Goal: Information Seeking & Learning: Compare options

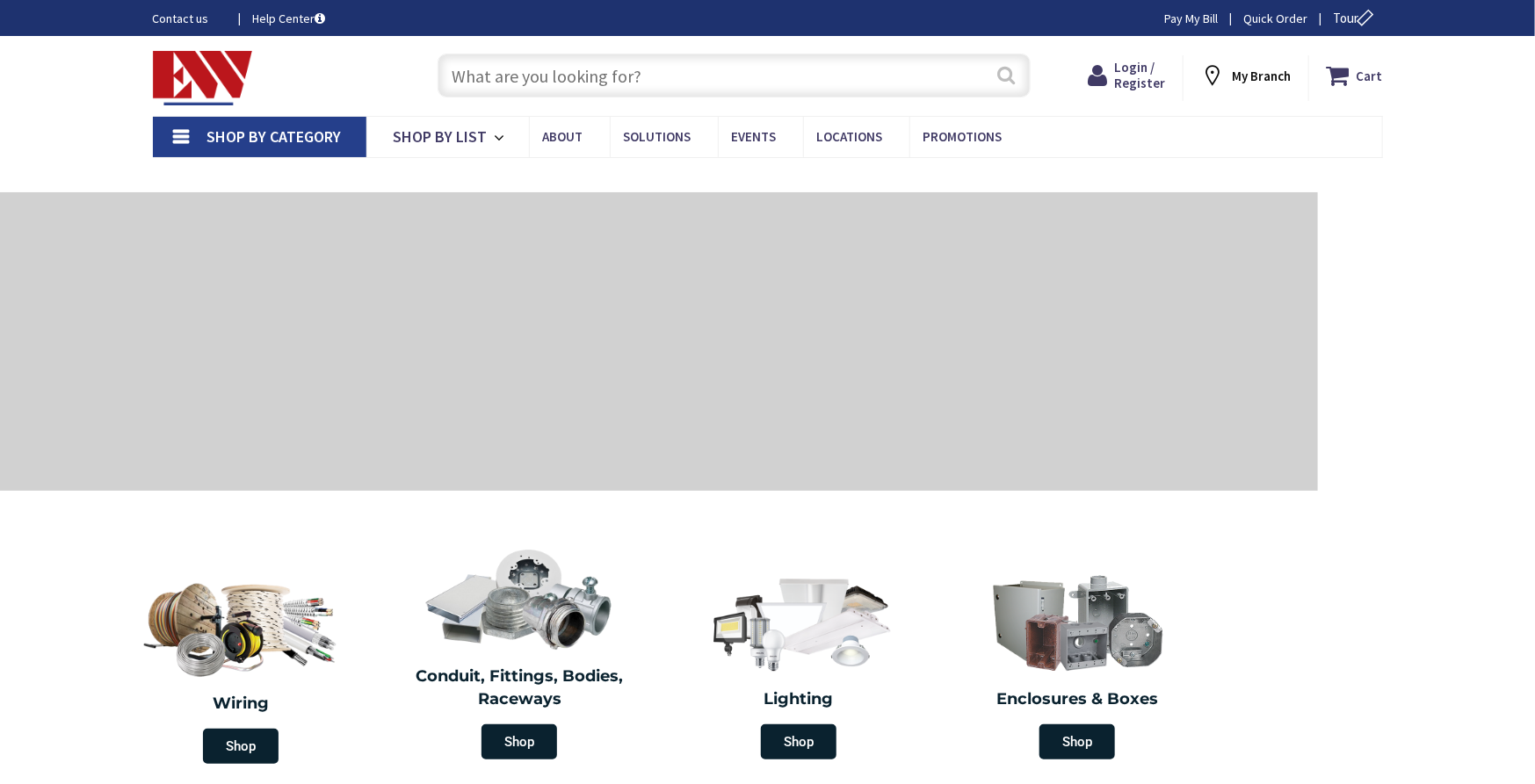
type input "[GEOGRAPHIC_DATA], [GEOGRAPHIC_DATA]"
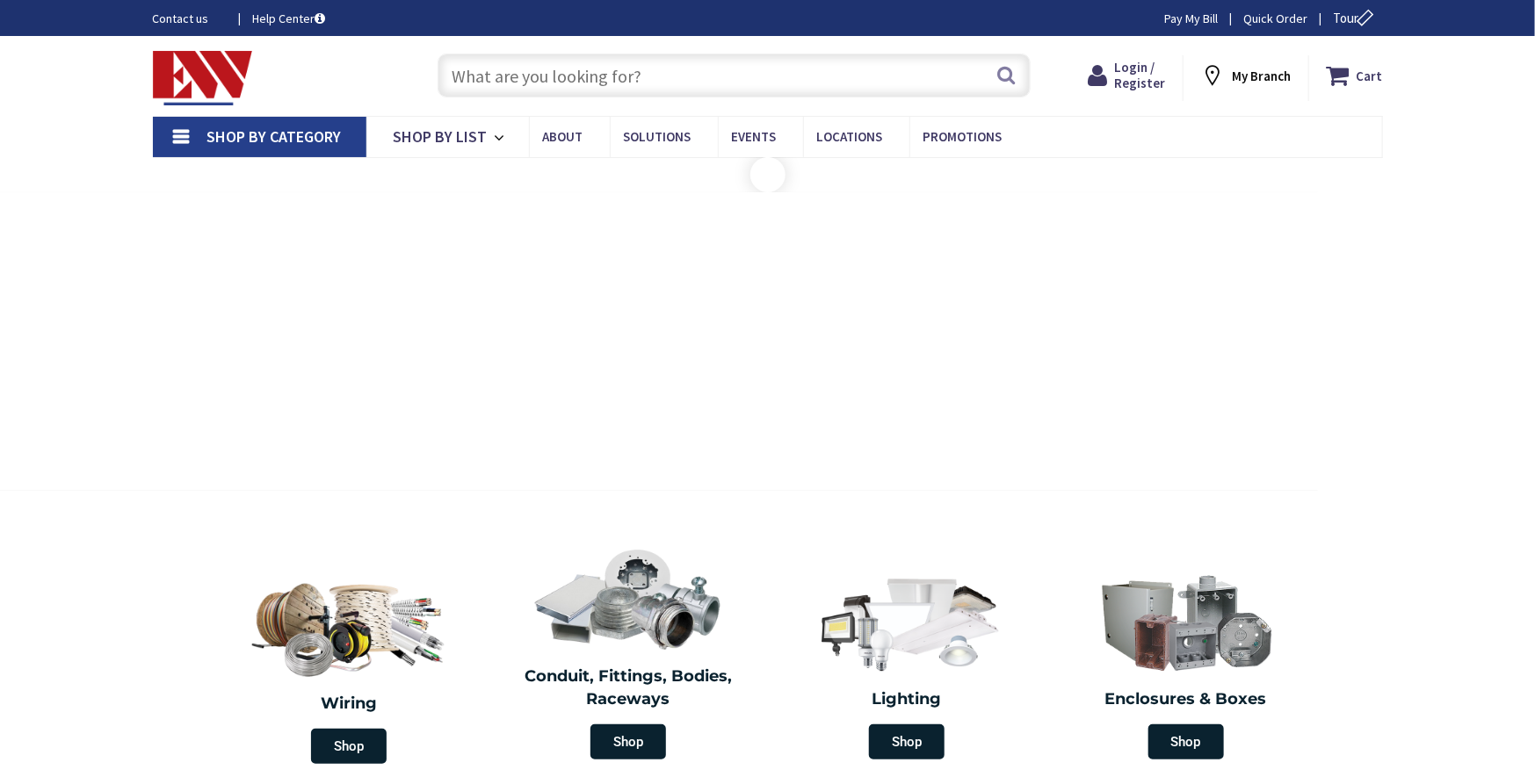
click at [864, 77] on input "text" at bounding box center [734, 75] width 593 height 44
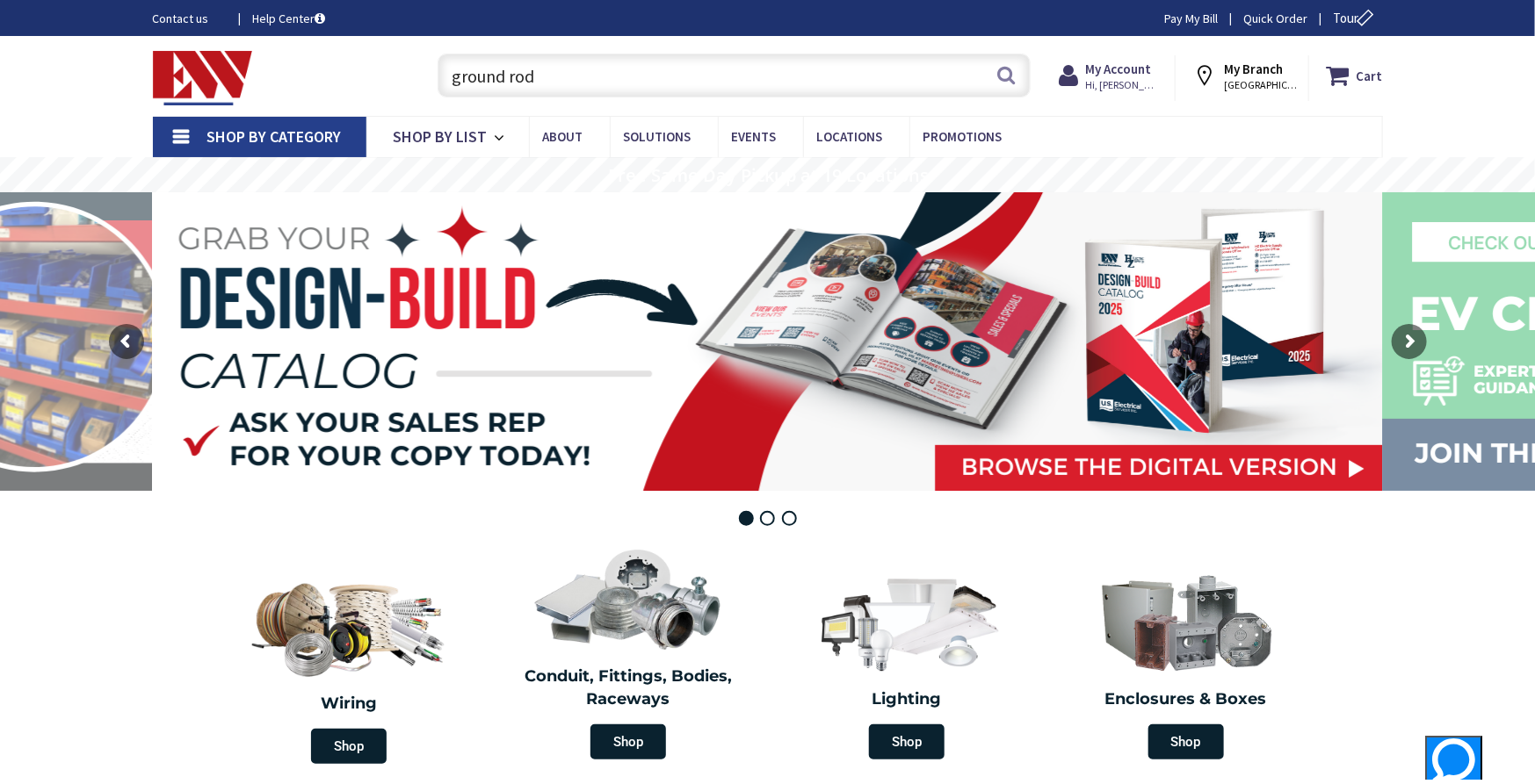
type input "ground rod"
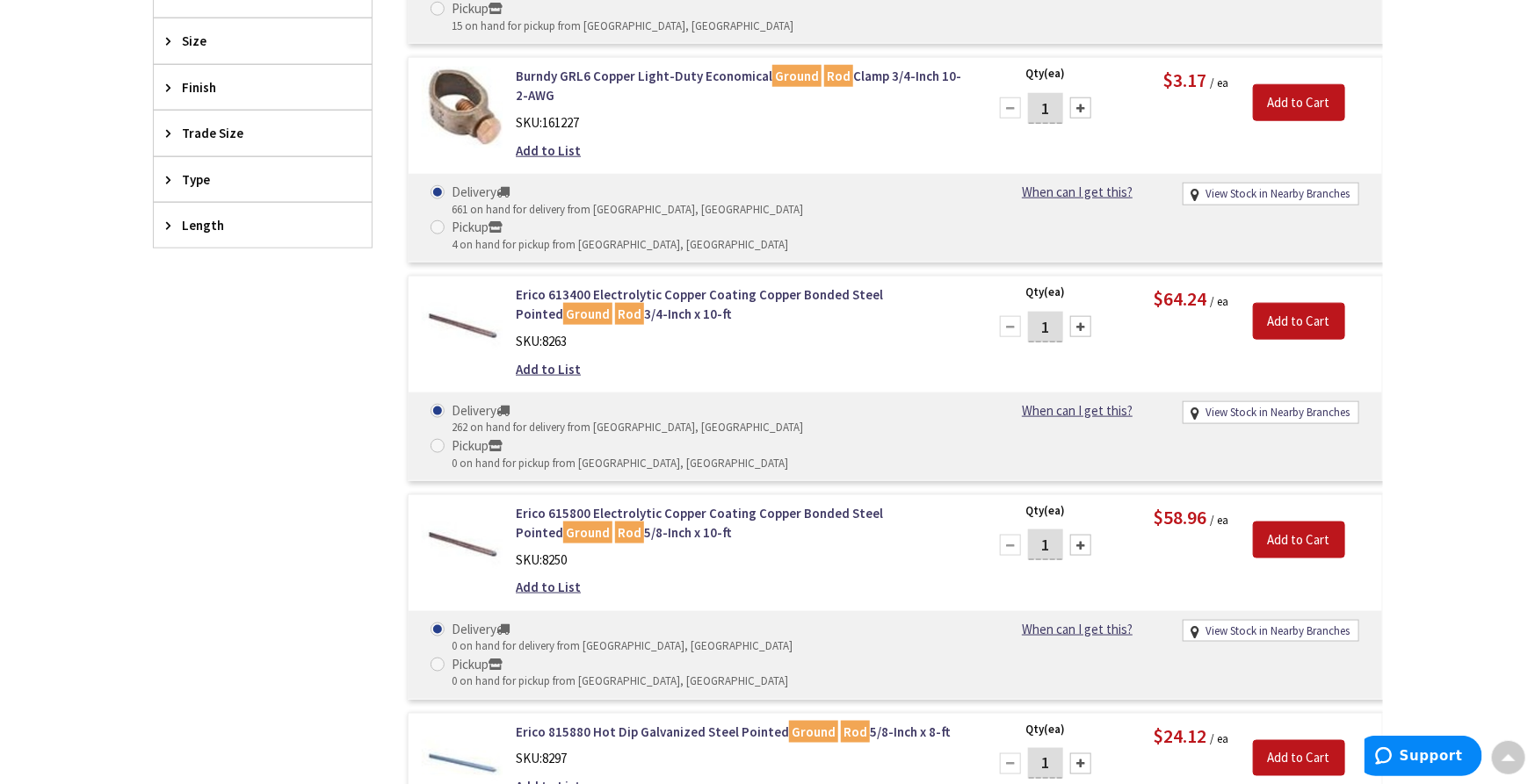
scroll to position [880, 0]
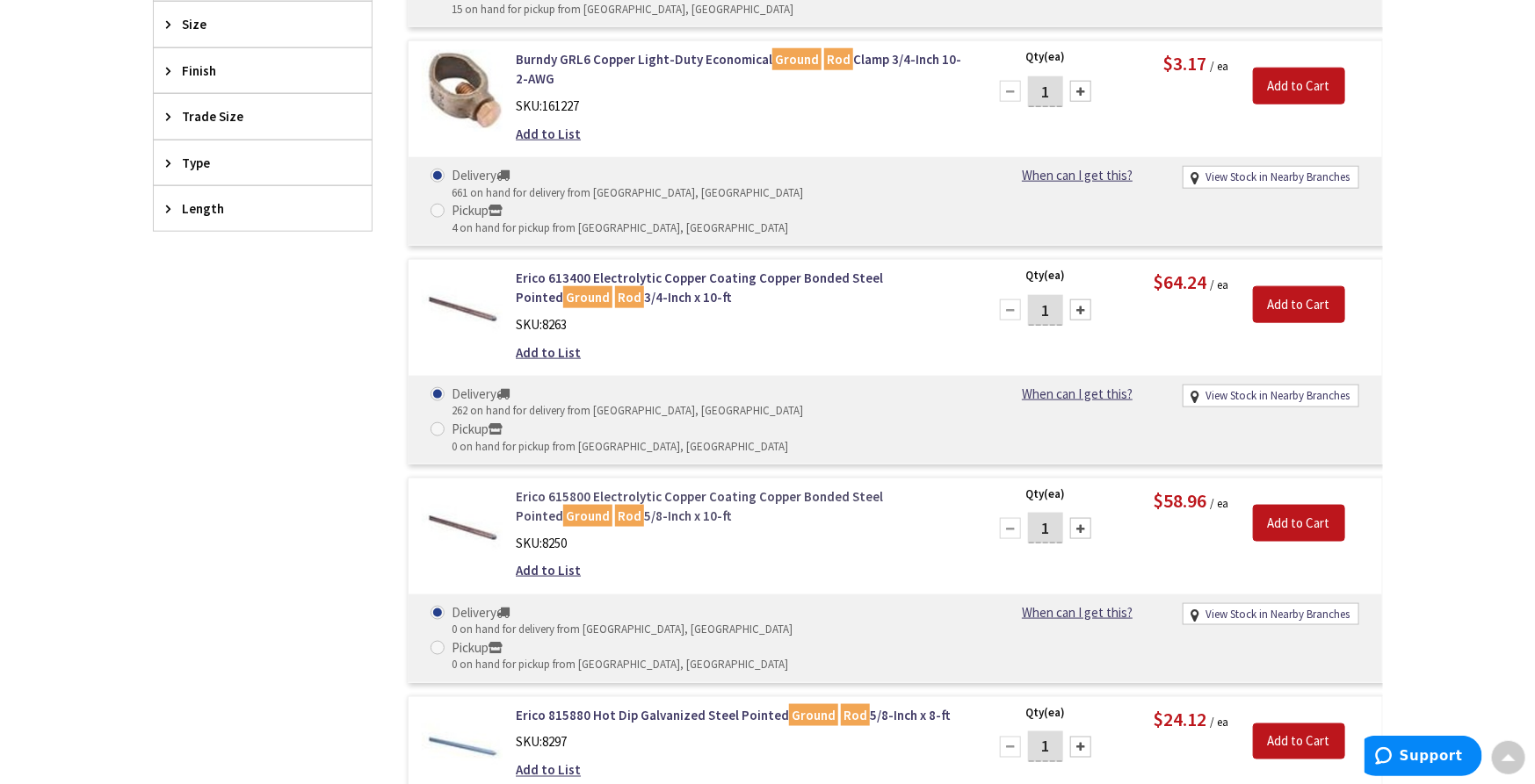
click at [652, 488] on link "Erico 615800 Electrolytic Copper Coating Copper Bonded Steel Pointed Ground Rod…" at bounding box center [739, 506] width 447 height 38
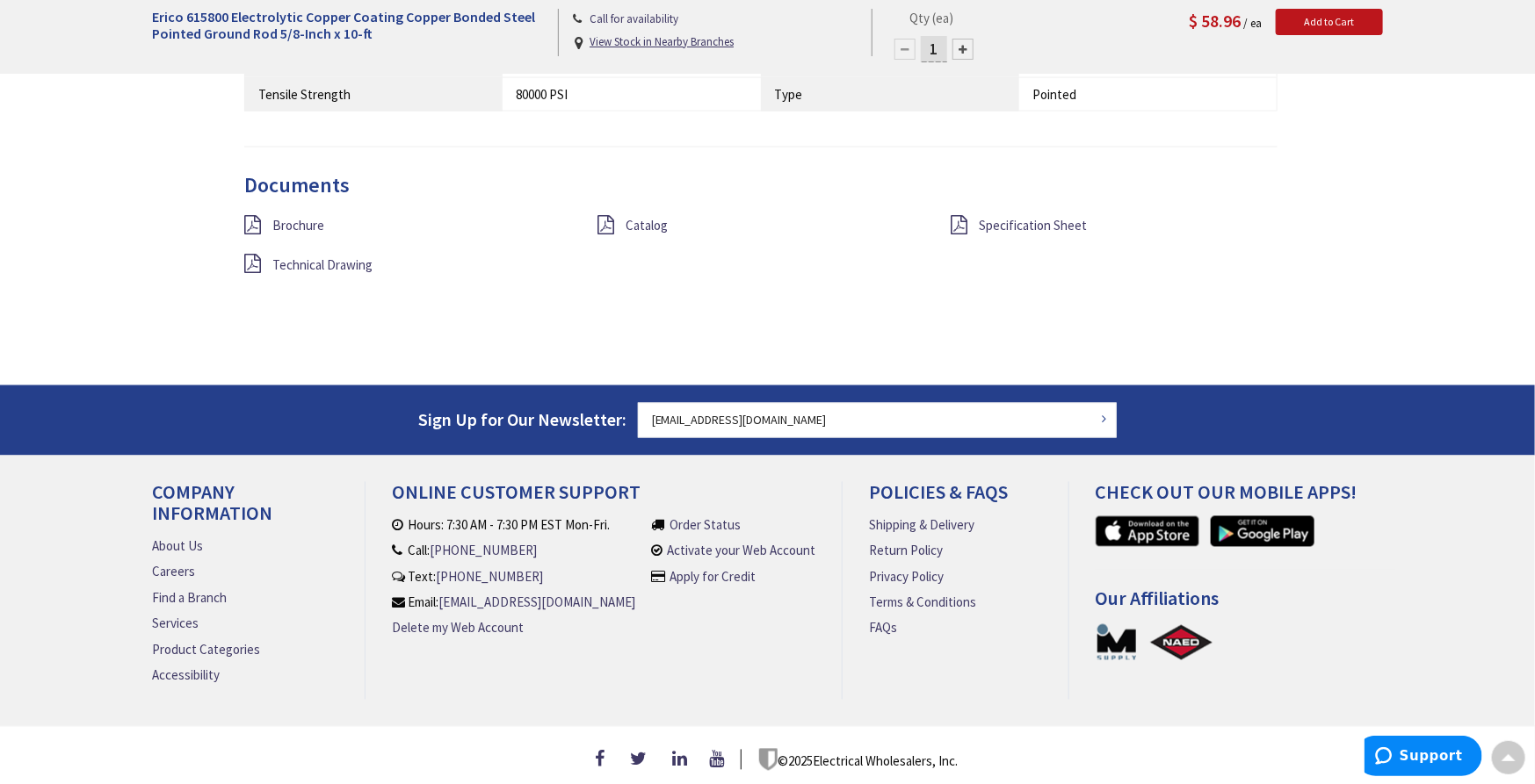
scroll to position [1269, 0]
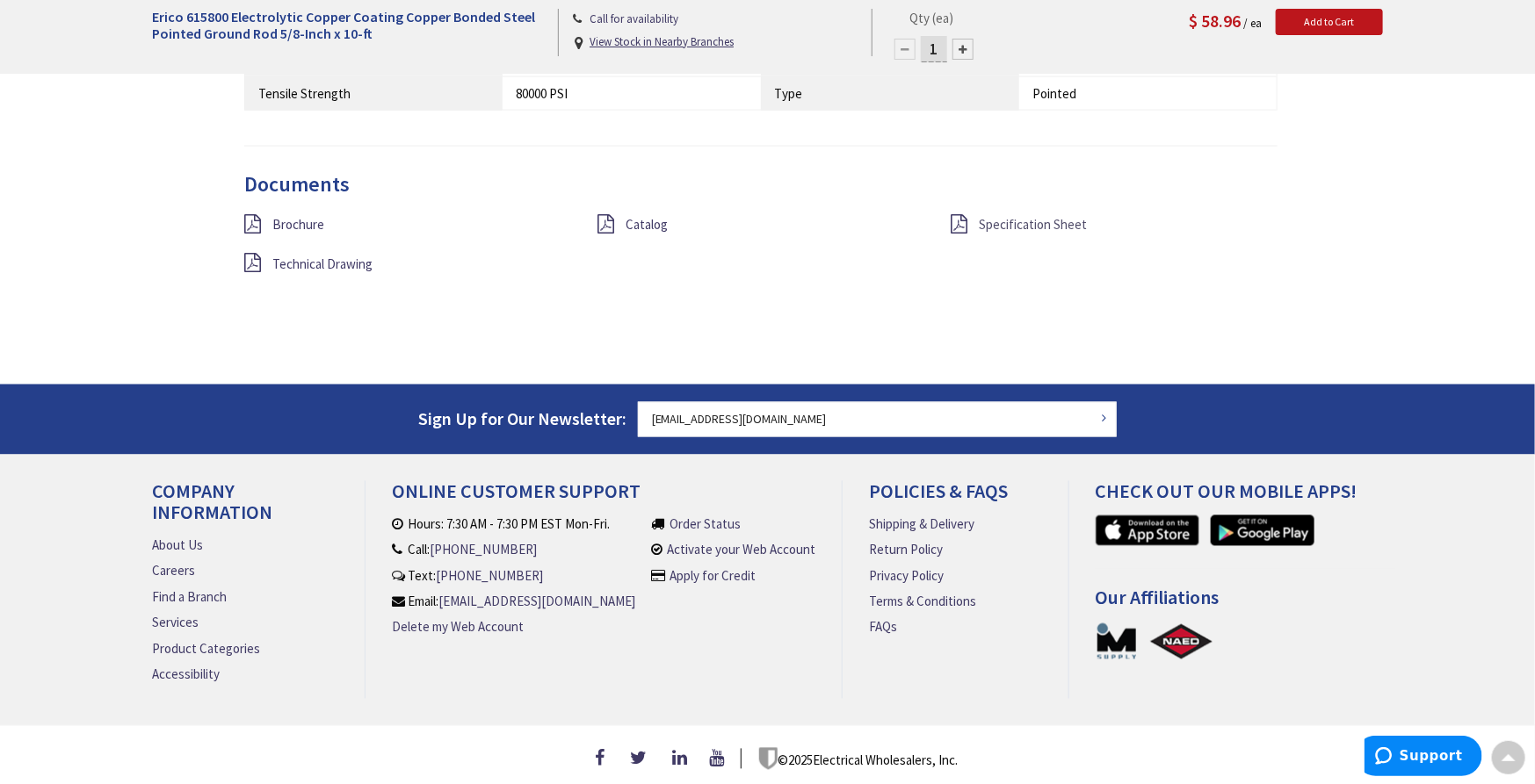
click at [1018, 225] on span "Specification Sheet" at bounding box center [1032, 225] width 108 height 17
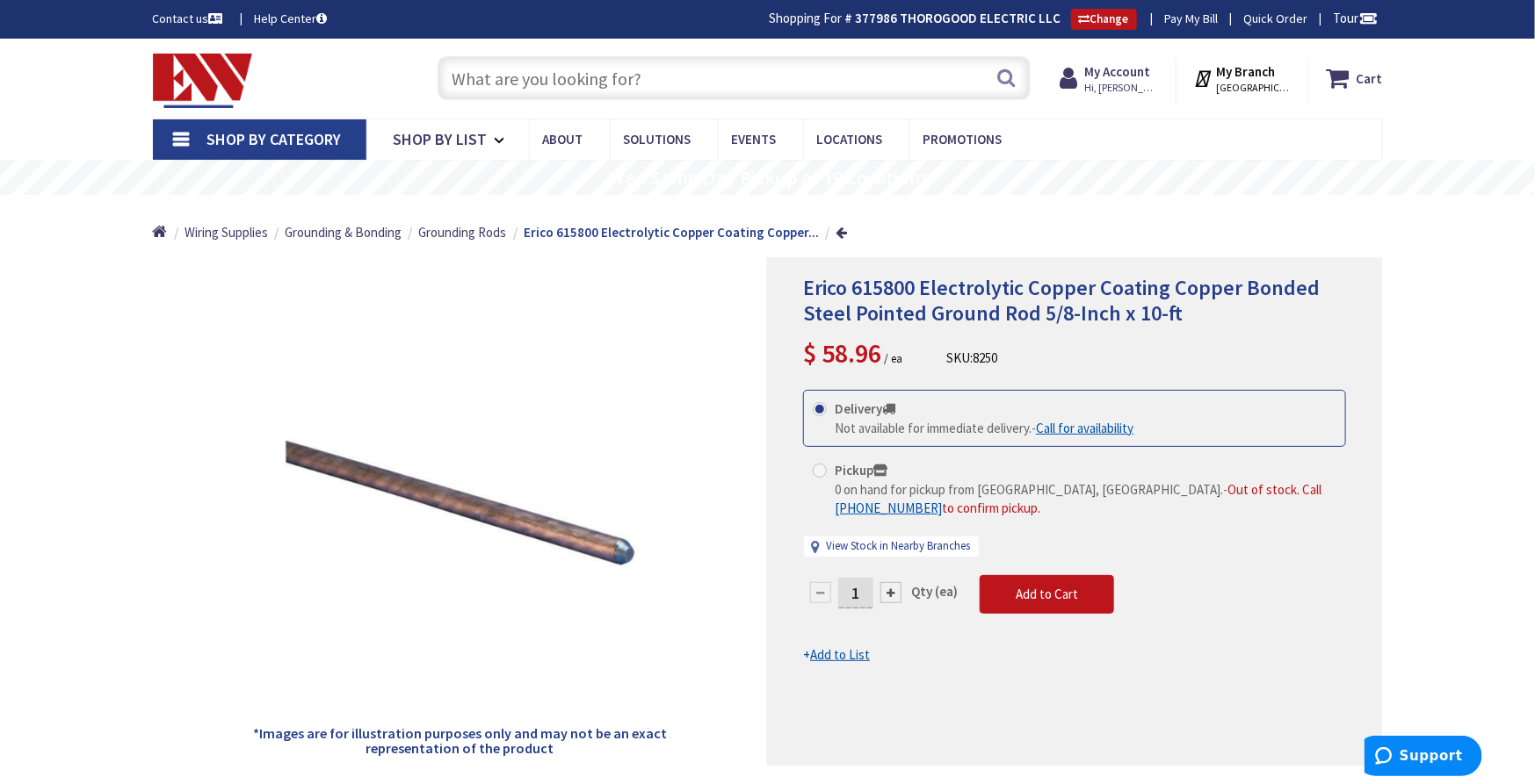
click at [609, 78] on input "text" at bounding box center [734, 78] width 593 height 44
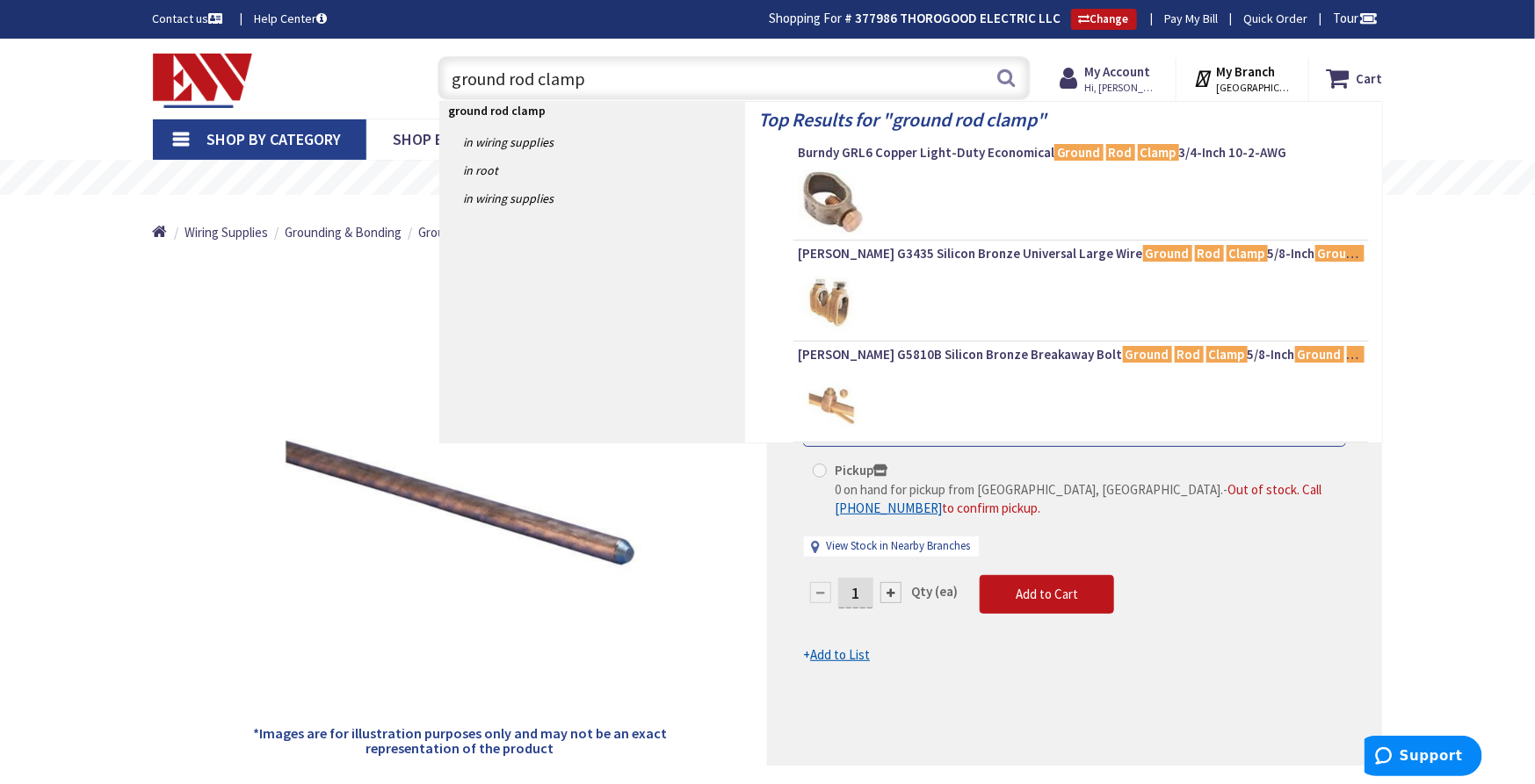
type input "ground rod clamp"
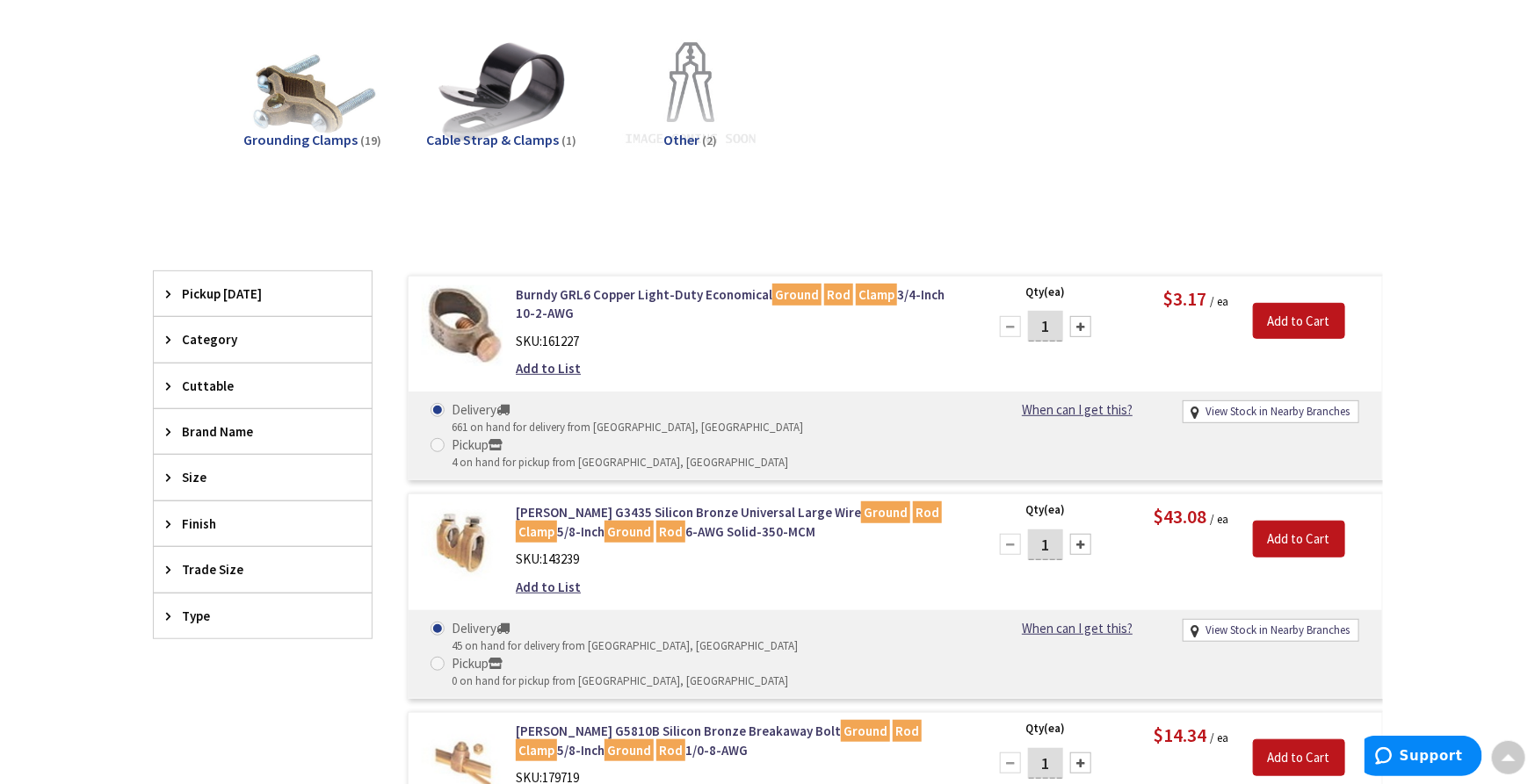
scroll to position [293, 0]
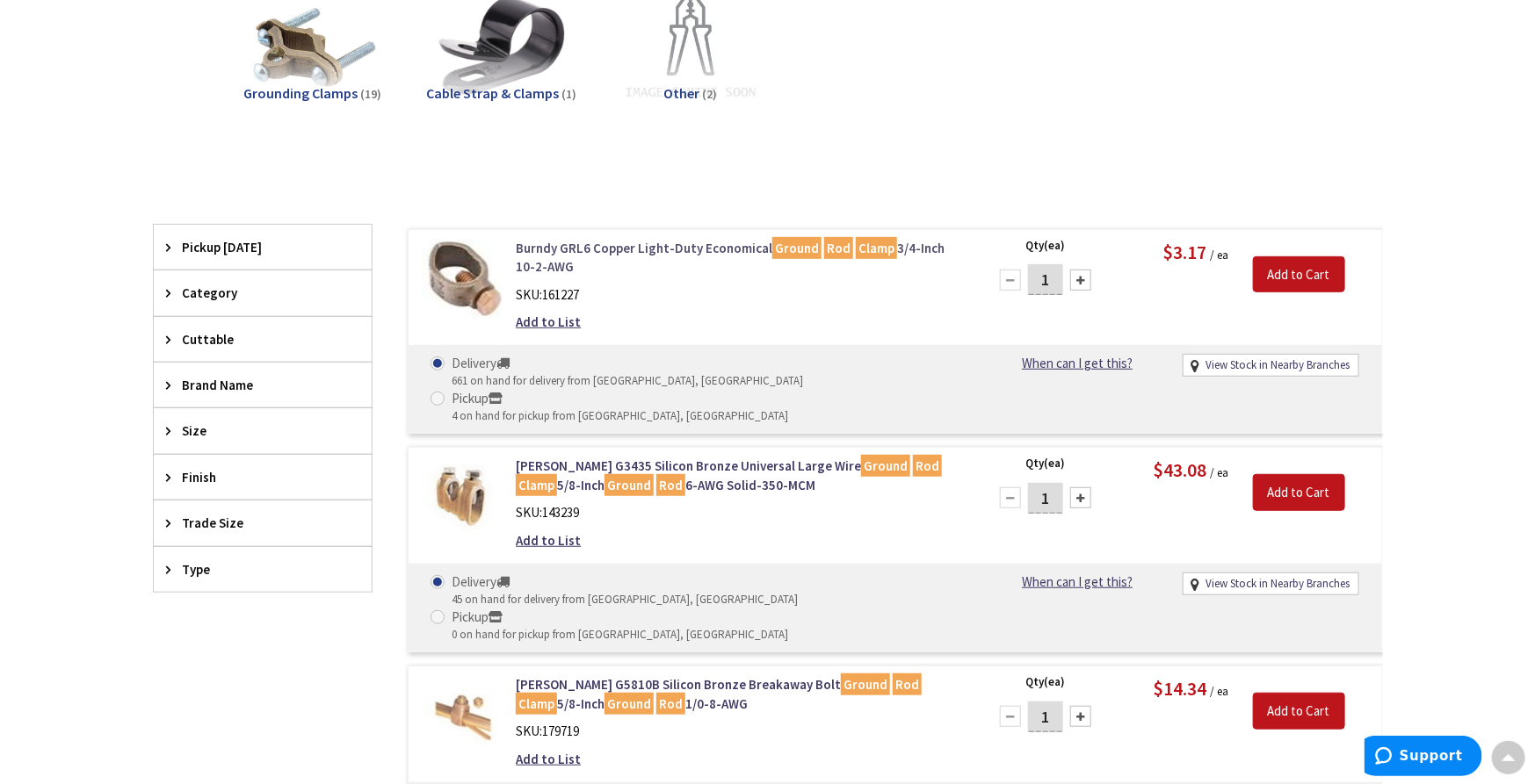
click at [649, 249] on link "Burndy GRL6 Copper Light-Duty Economical Ground Rod Clamp 3/4-Inch 10-2-AWG" at bounding box center [739, 257] width 447 height 38
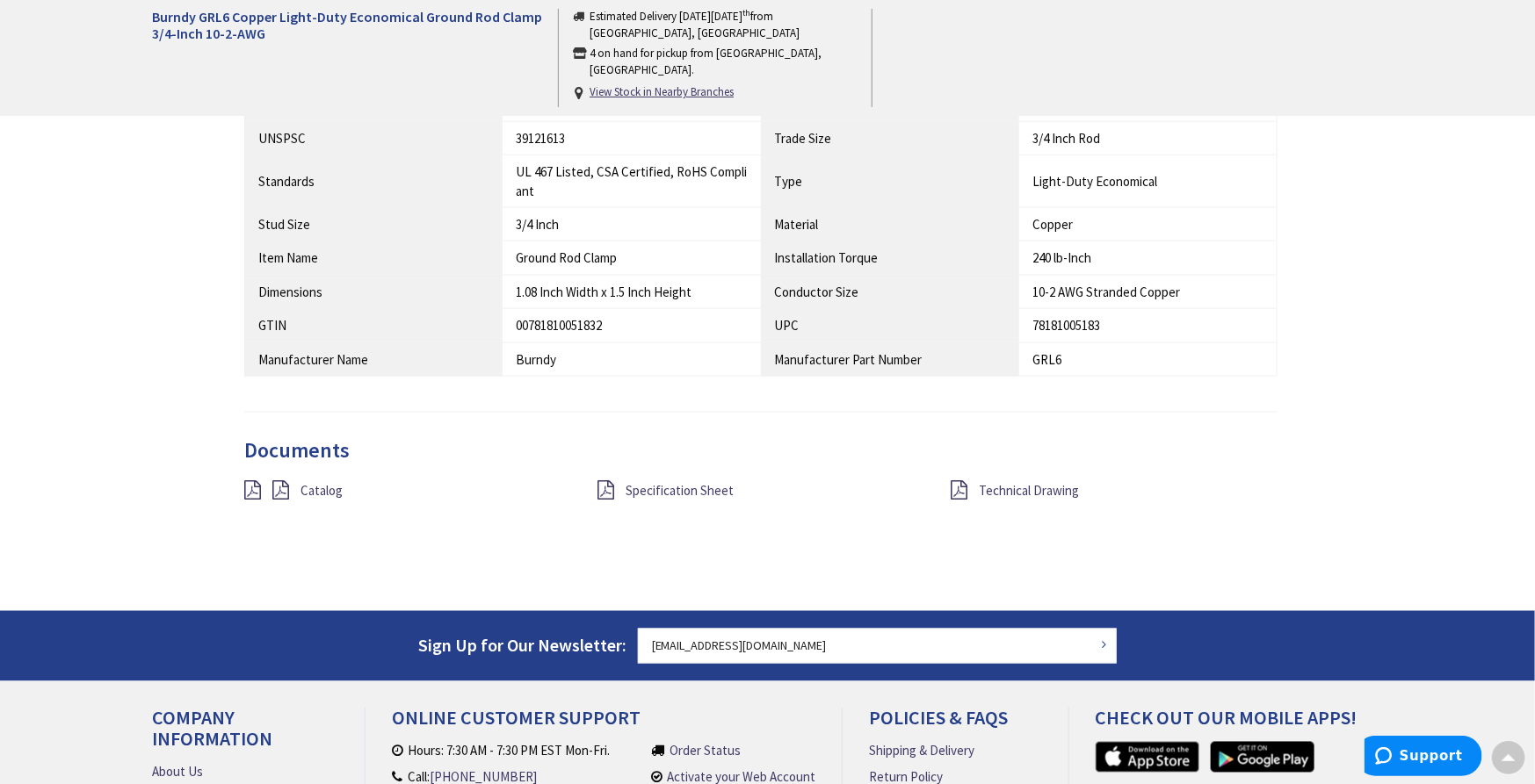
scroll to position [1074, 0]
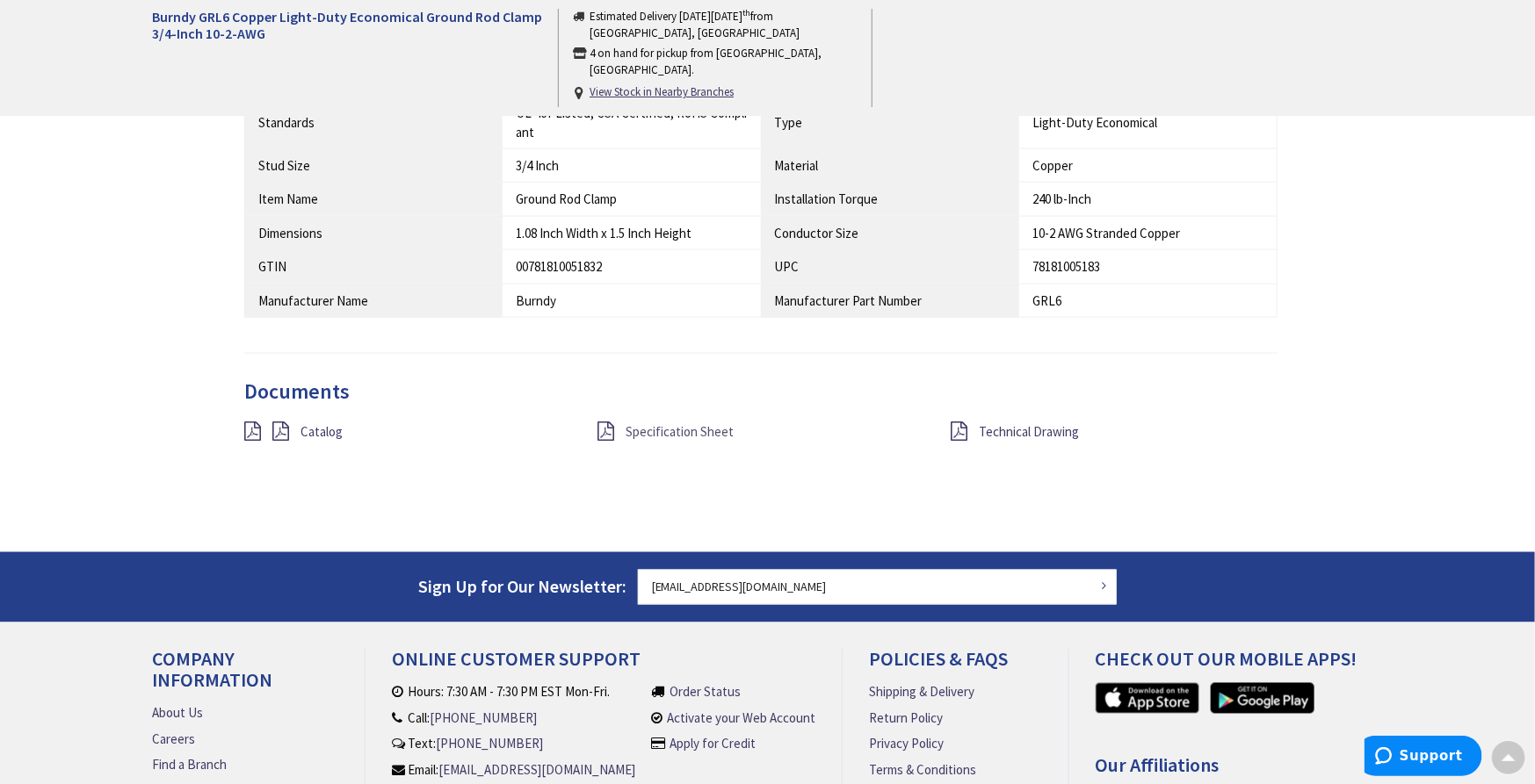
click at [655, 428] on span "Specification Sheet" at bounding box center [679, 432] width 108 height 17
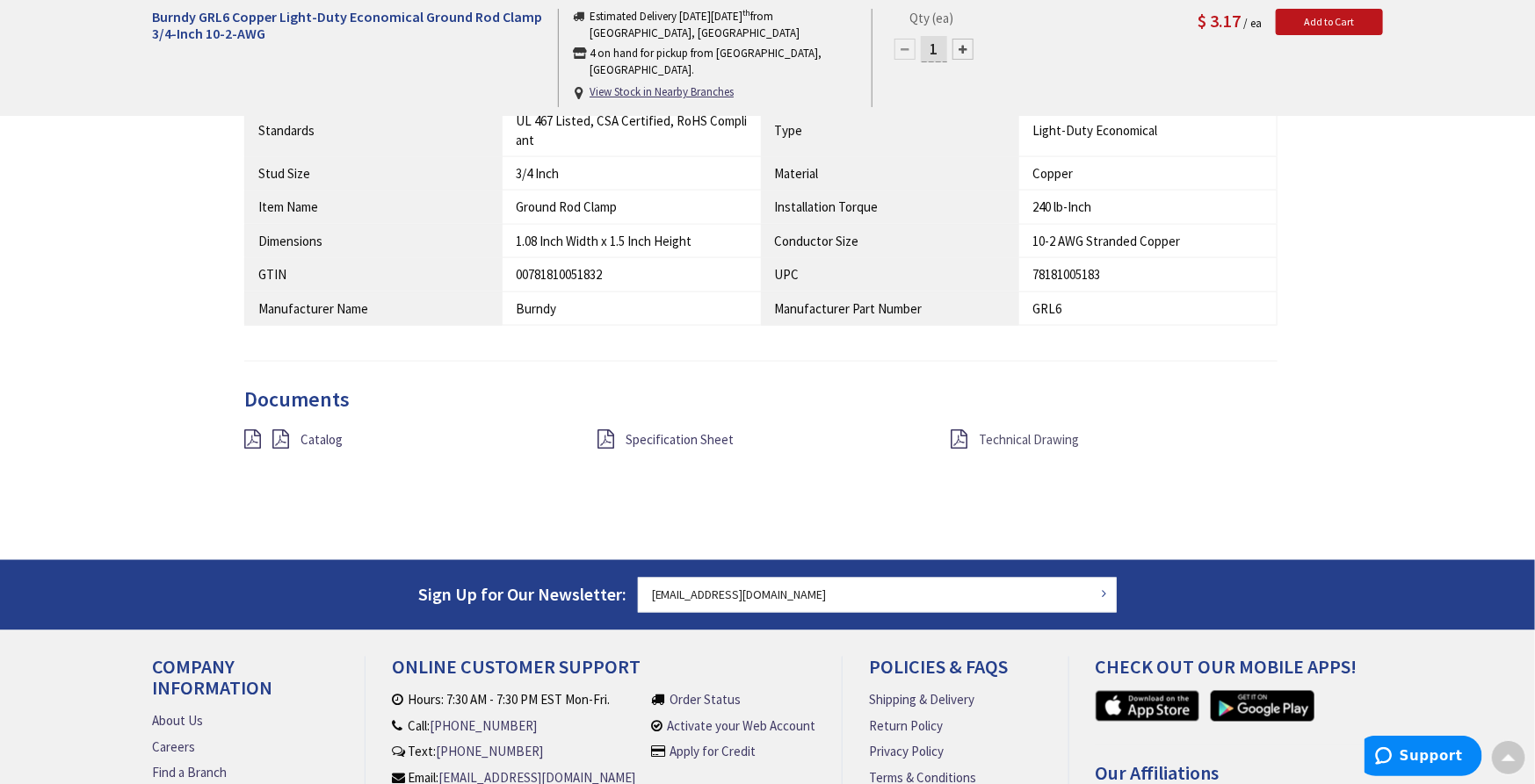
click at [1023, 431] on span "Technical Drawing" at bounding box center [1029, 439] width 100 height 17
click at [700, 441] on span "Specification Sheet" at bounding box center [679, 439] width 108 height 17
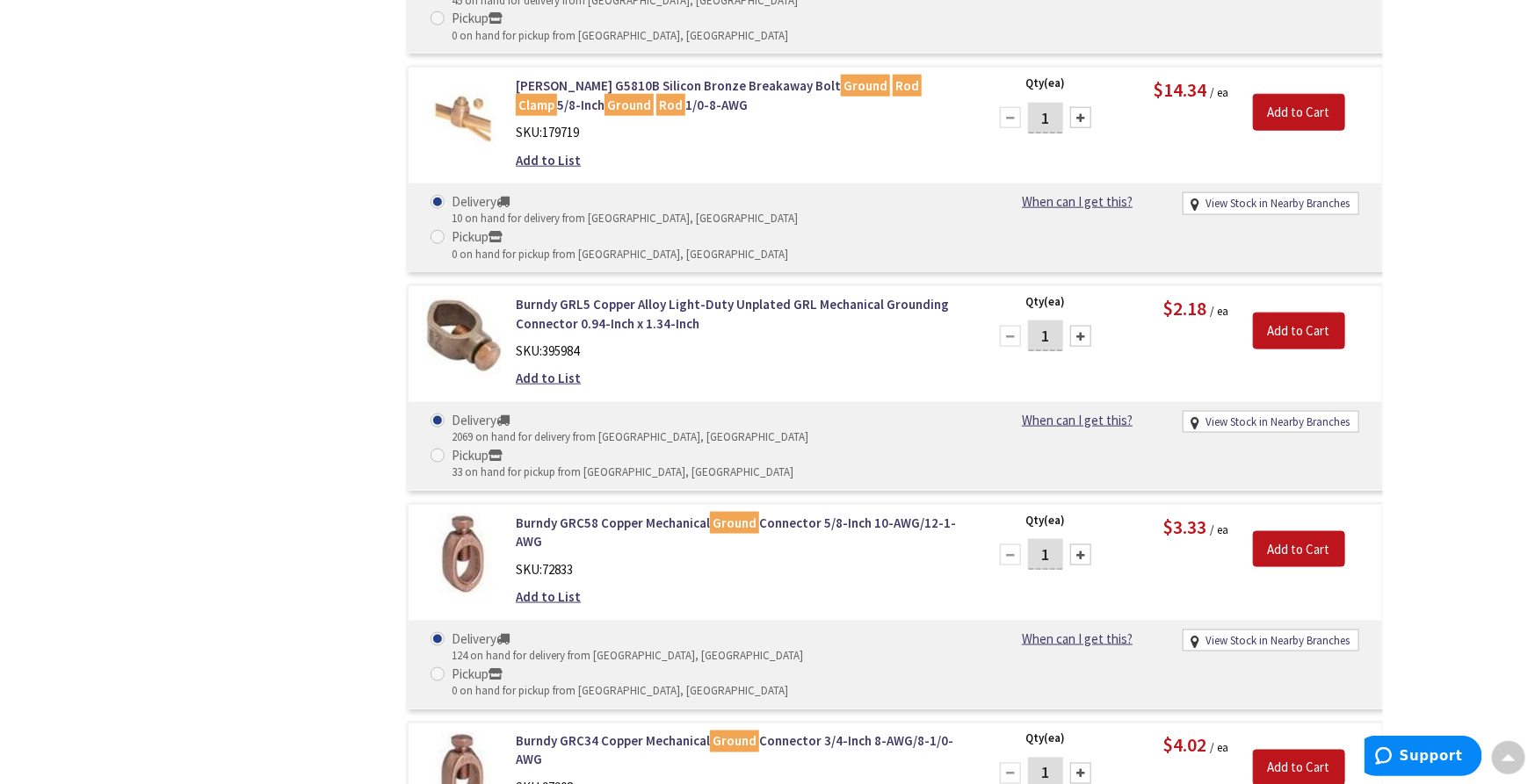
scroll to position [926, 0]
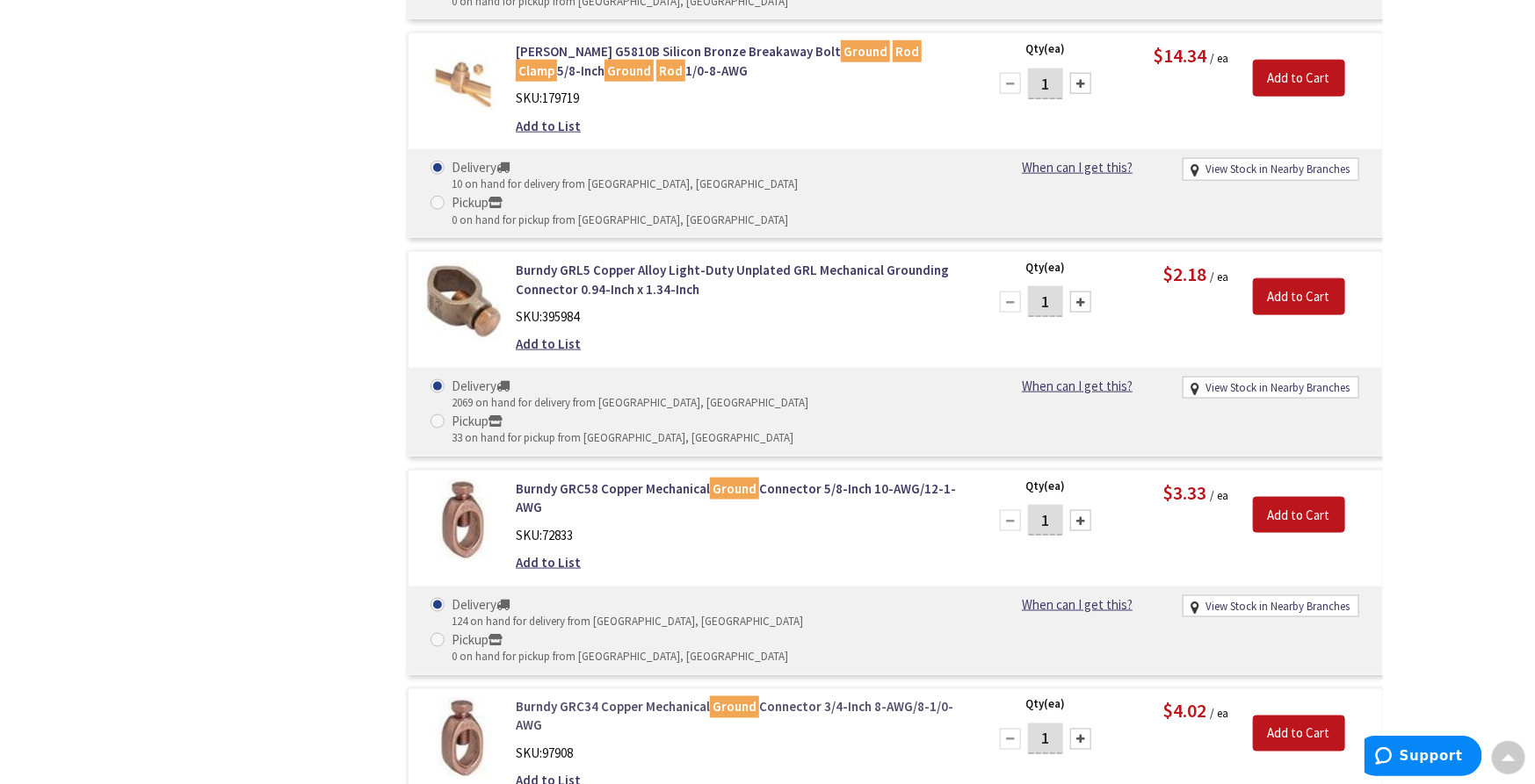
click at [864, 699] on link "Burndy GRC34 Copper Mechanical Ground Connector 3/4-Inch 8-AWG/8-1/0-AWG" at bounding box center [739, 717] width 447 height 38
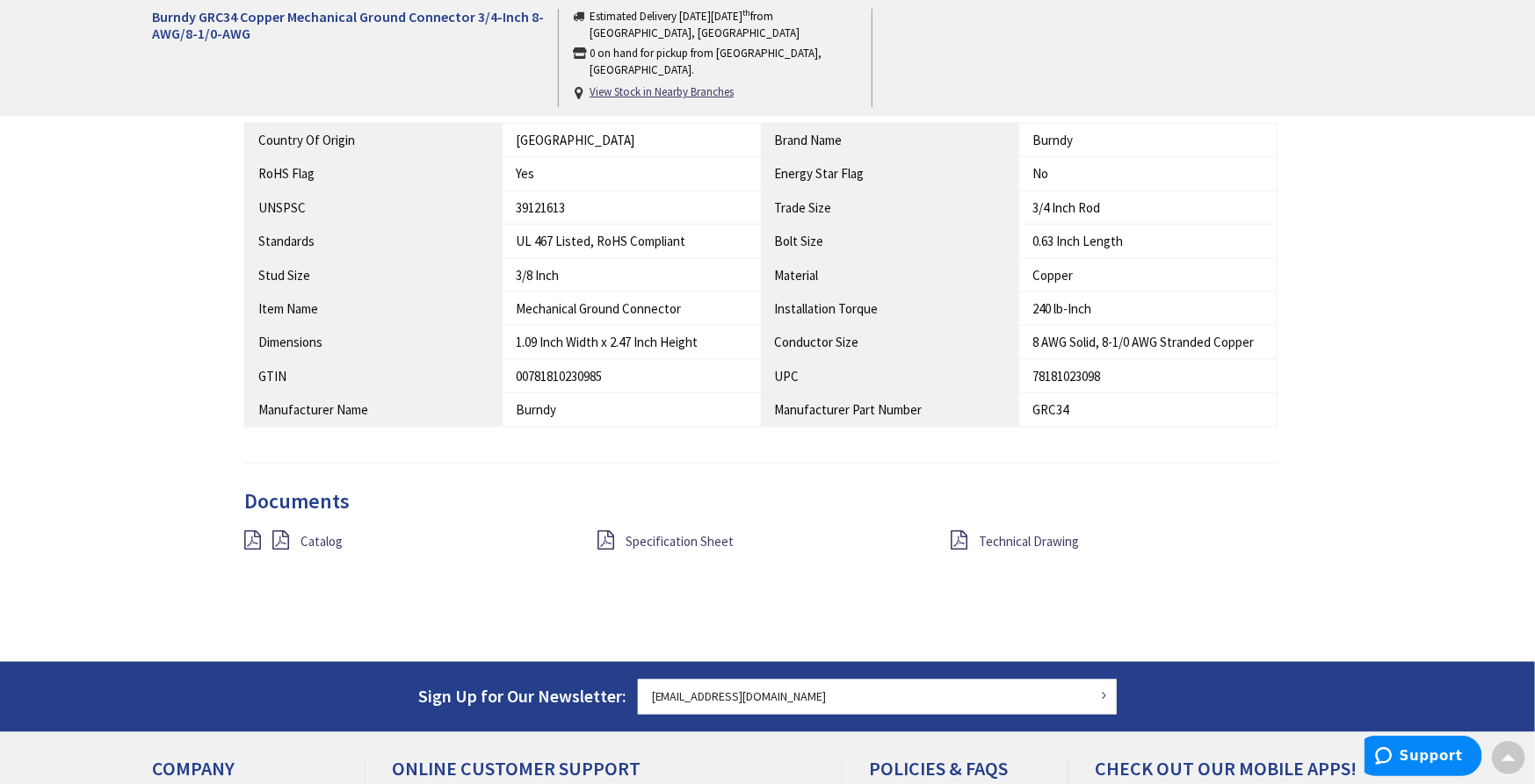
scroll to position [1074, 0]
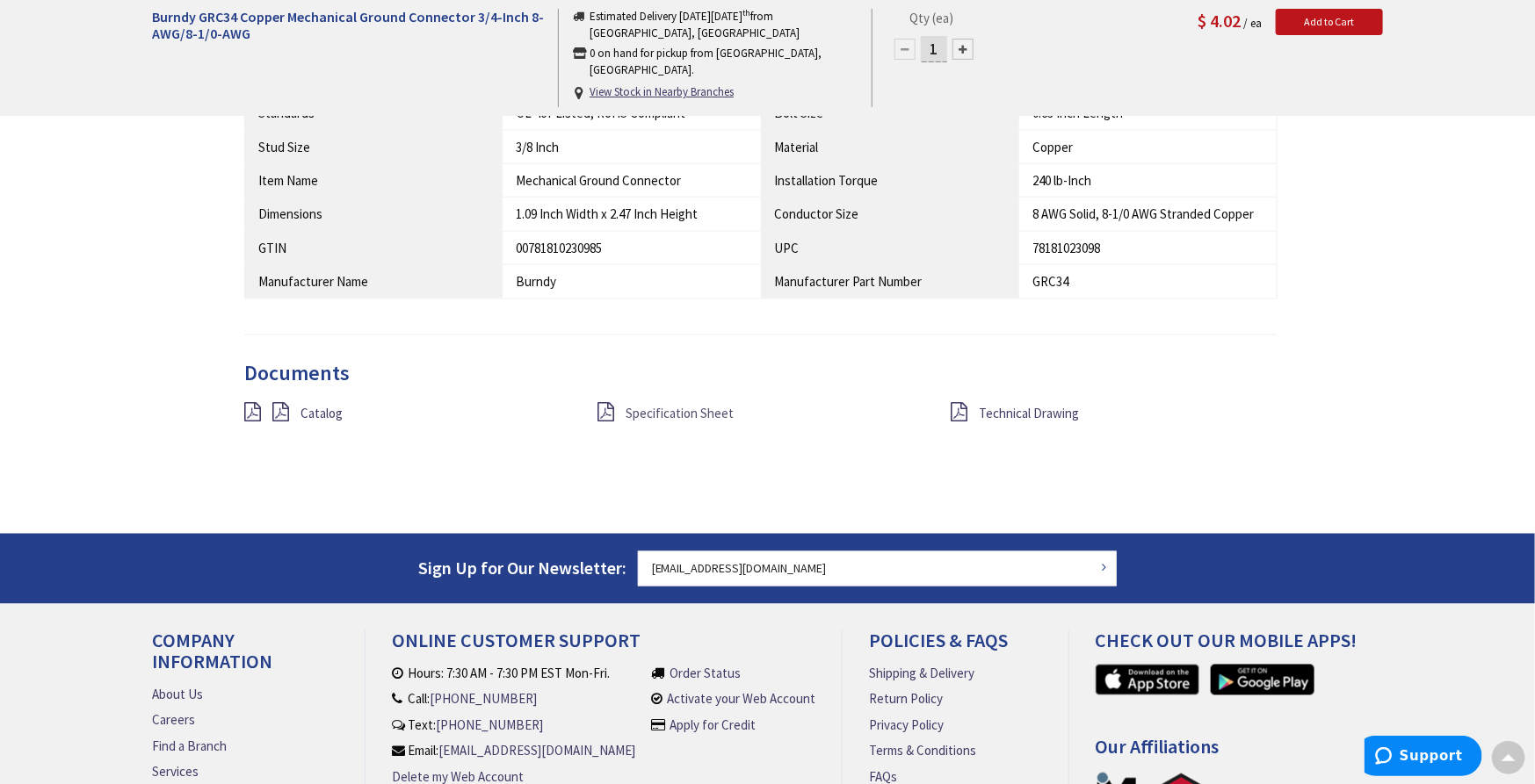
click at [671, 416] on span "Specification Sheet" at bounding box center [679, 413] width 108 height 17
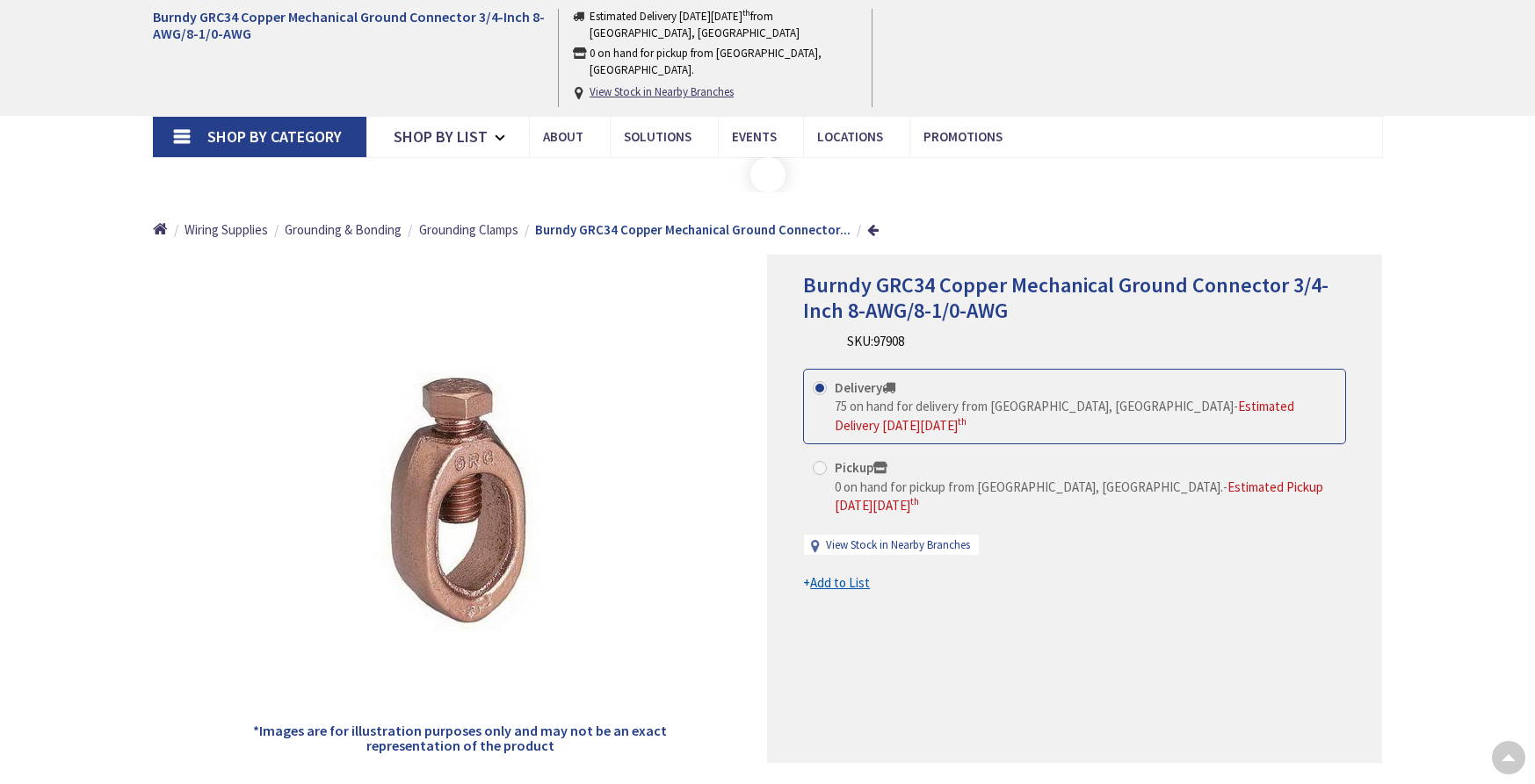
scroll to position [1065, 0]
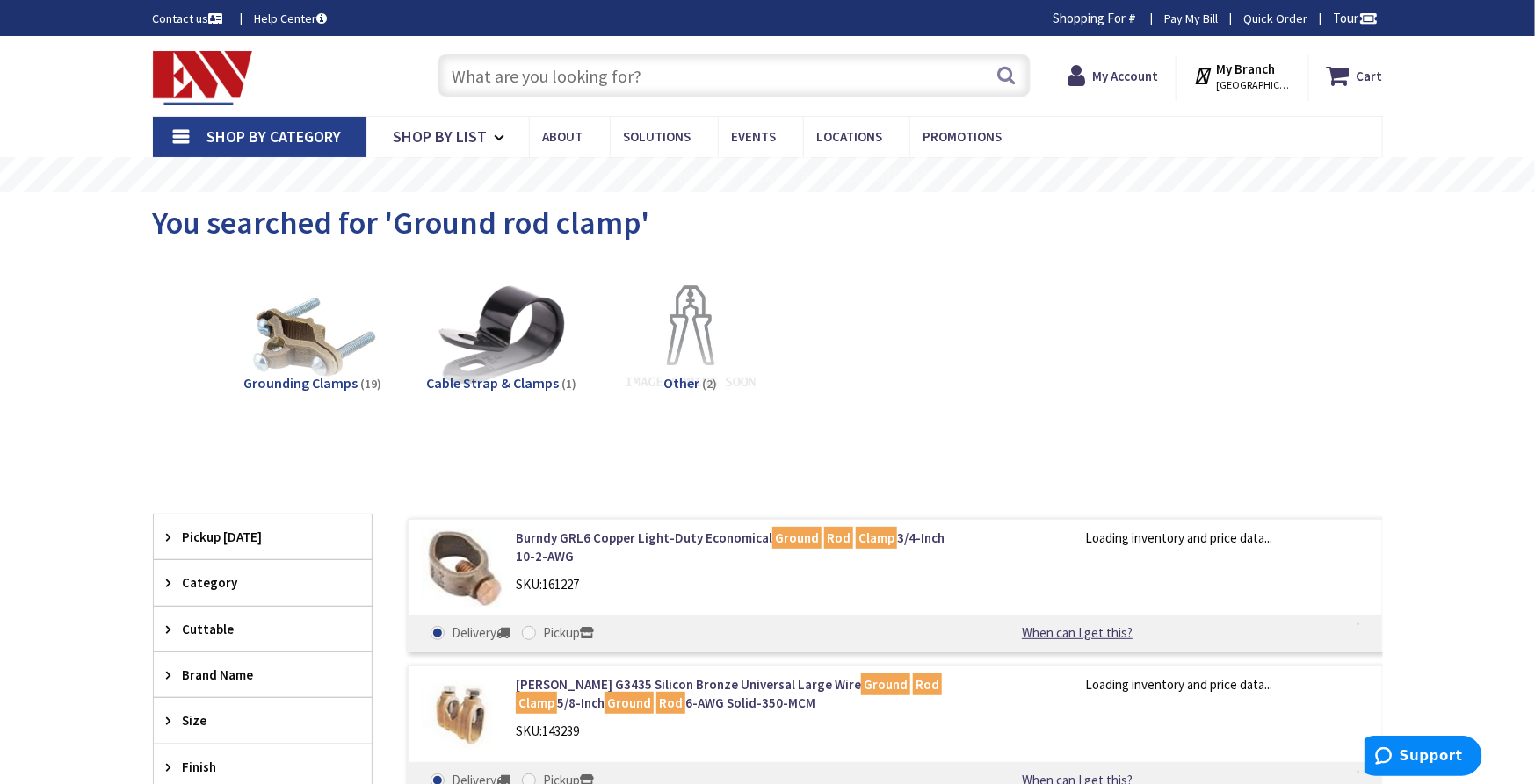
scroll to position [913, 0]
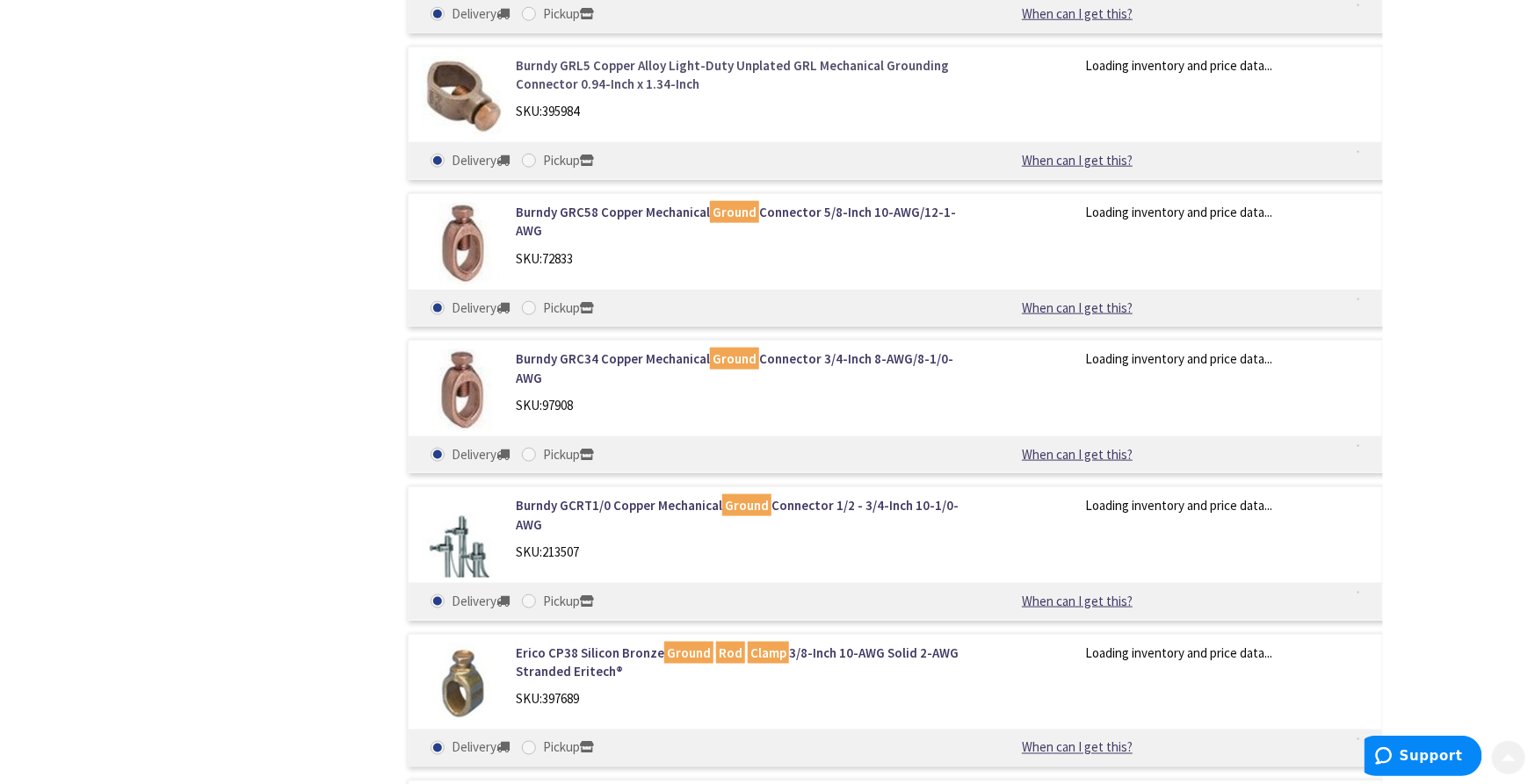
click at [636, 74] on link "Burndy GRL5 Copper Alloy Light-Duty Unplated GRL Mechanical Grounding Connector…" at bounding box center [739, 75] width 447 height 38
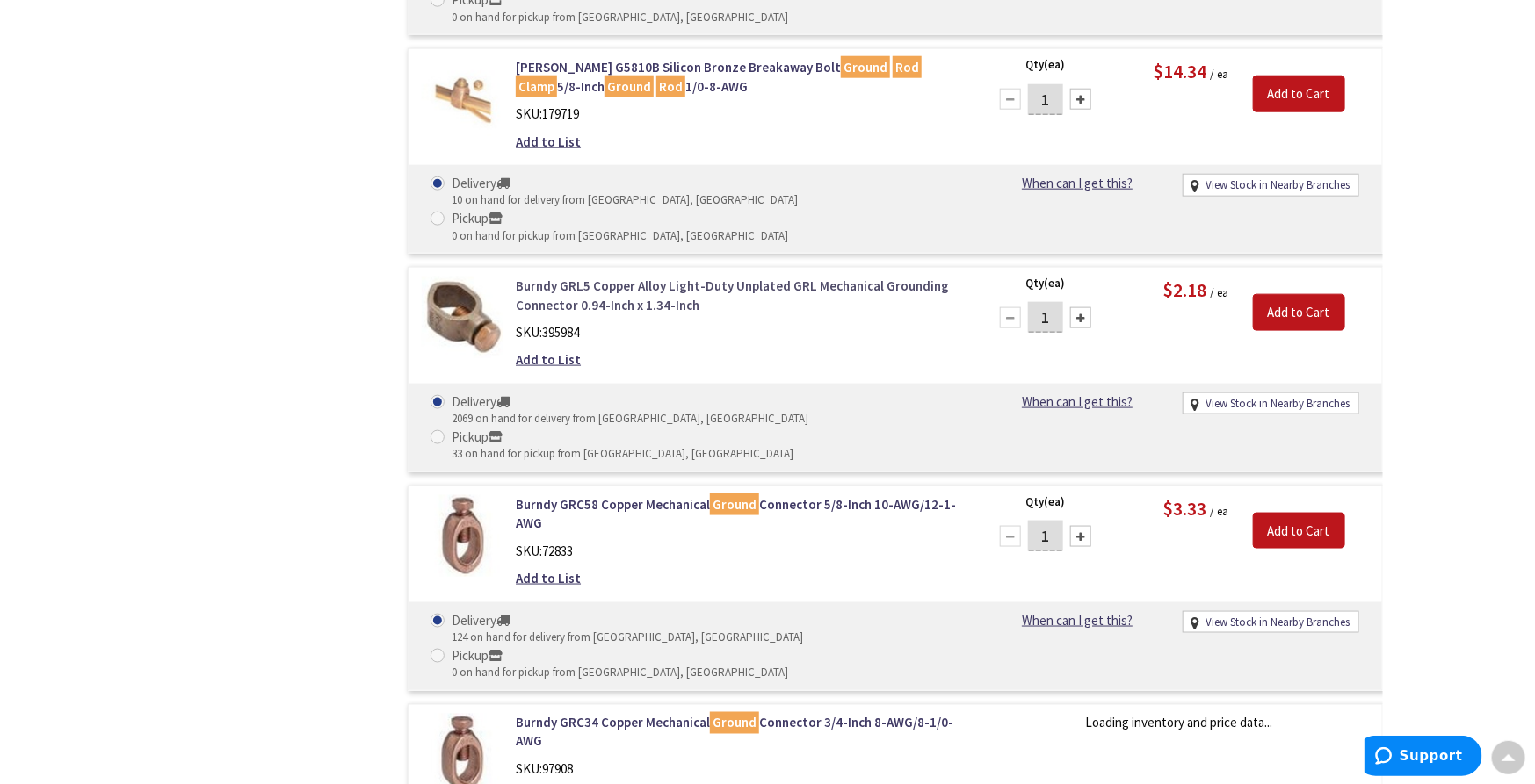
scroll to position [0, 0]
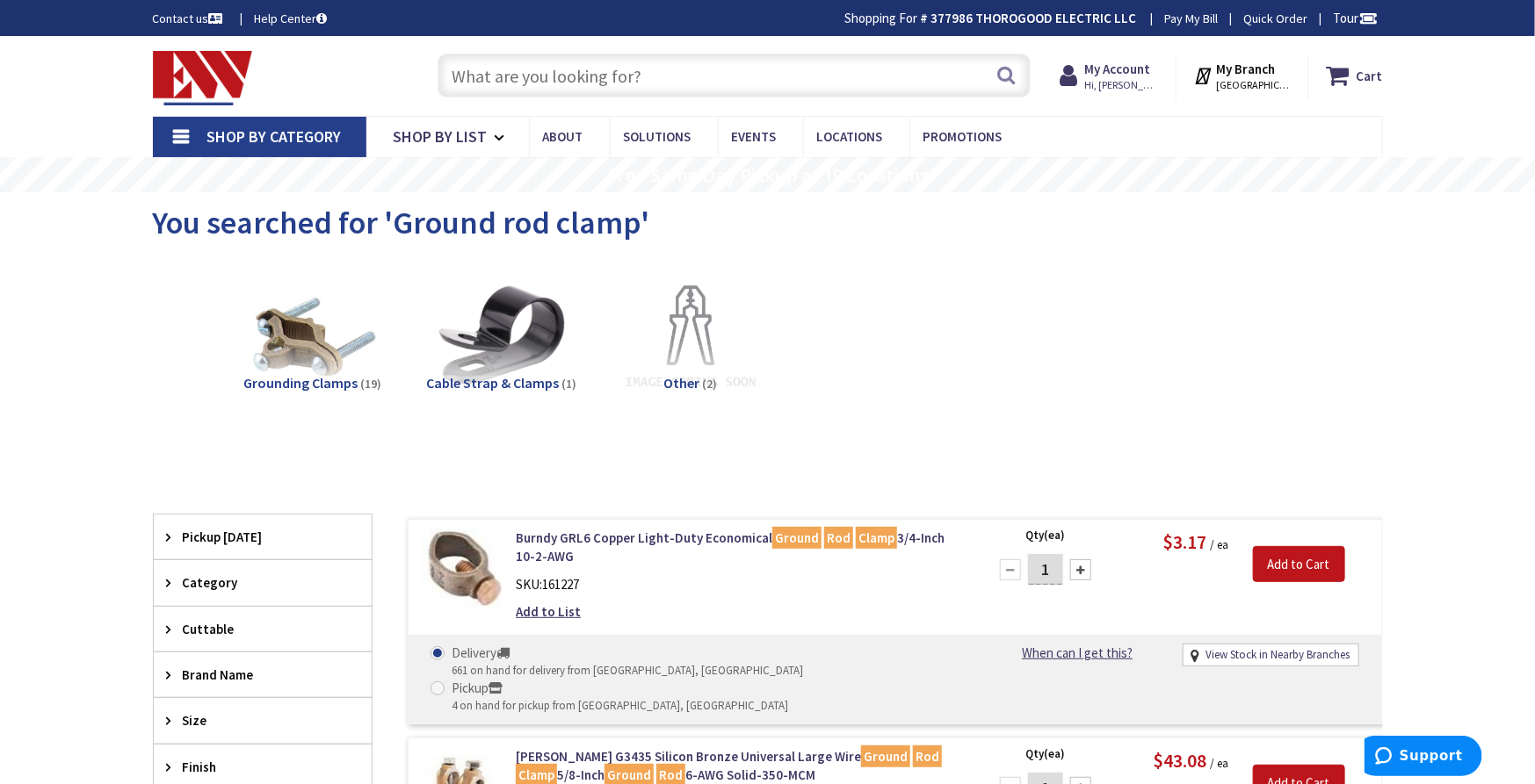
click at [582, 80] on input "text" at bounding box center [734, 75] width 593 height 44
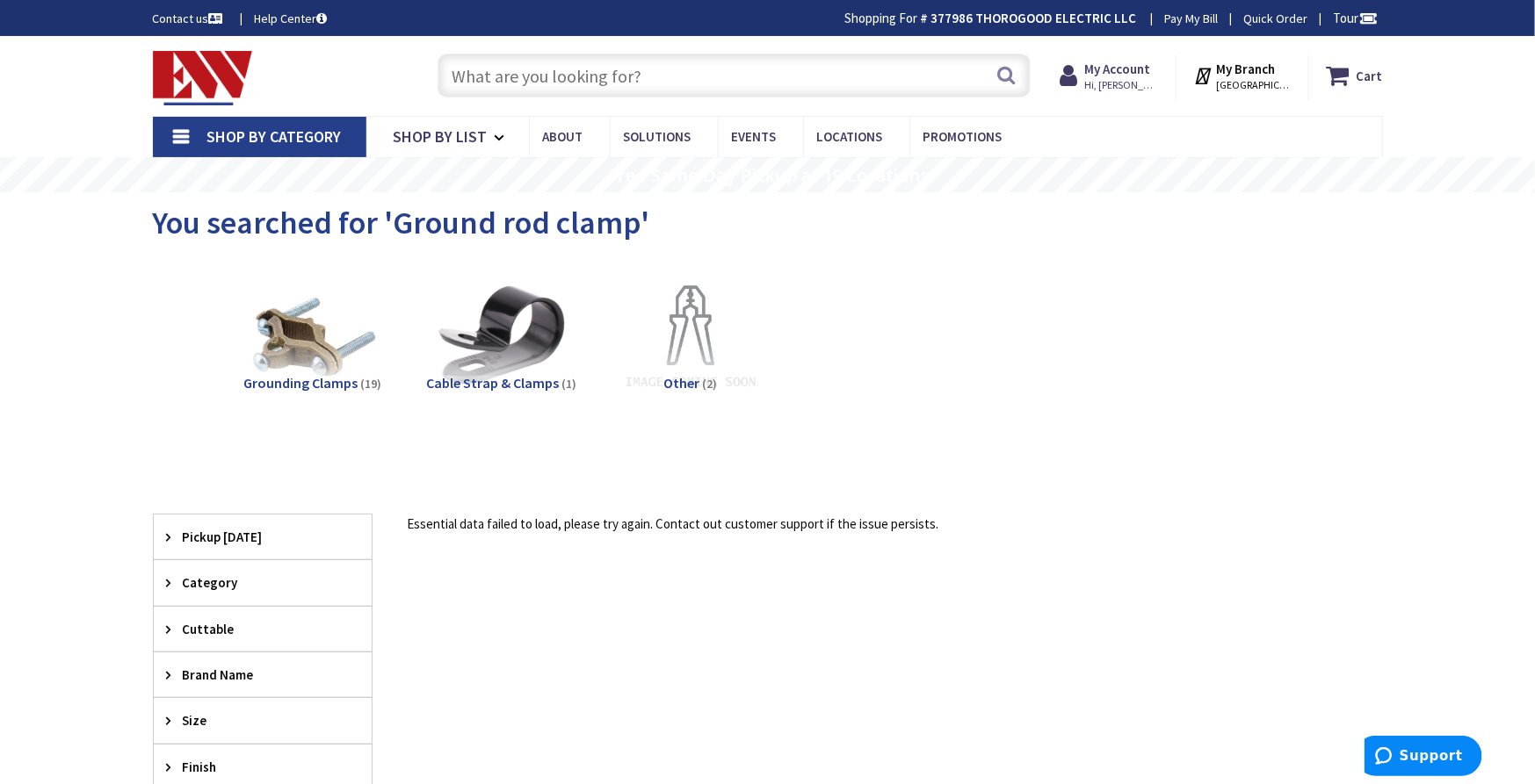
click at [530, 72] on input "text" at bounding box center [734, 75] width 593 height 44
type input "water pipe clamp"
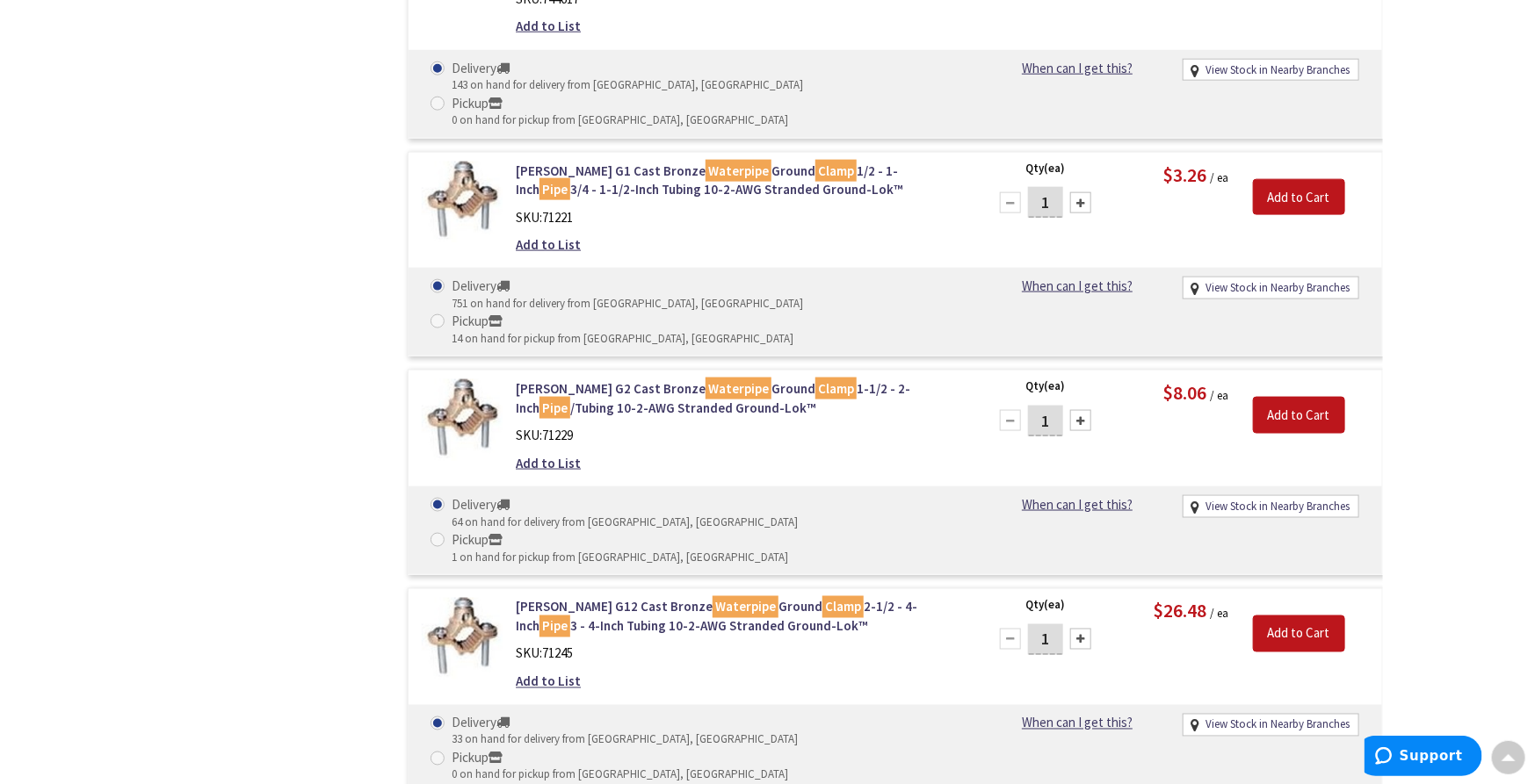
scroll to position [1269, 0]
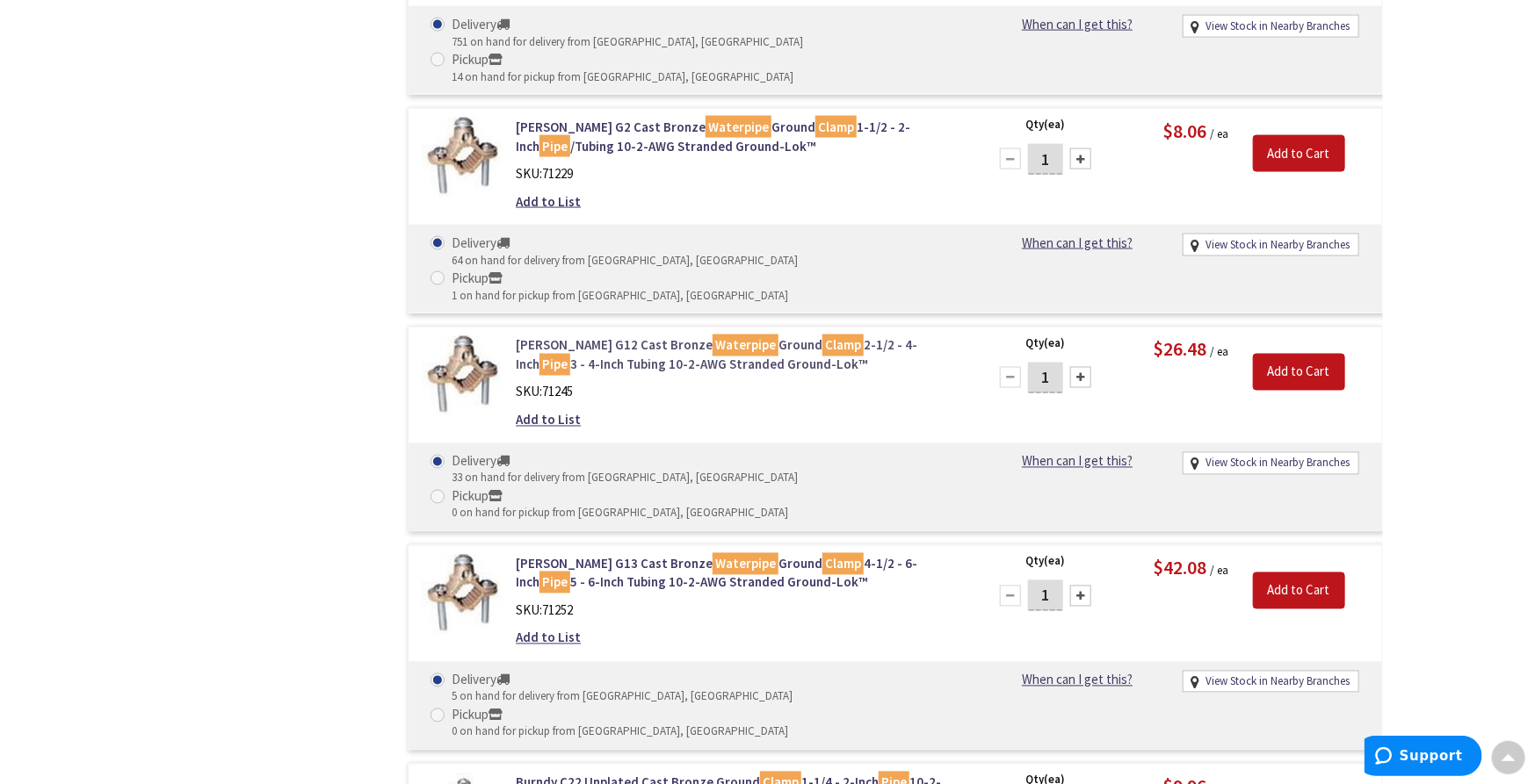
click at [595, 336] on link "Greaves G12 Cast Bronze Waterpipe Ground Clamp 2-1/2 - 4-Inch Pipe 3 - 4-Inch T…" at bounding box center [739, 355] width 447 height 38
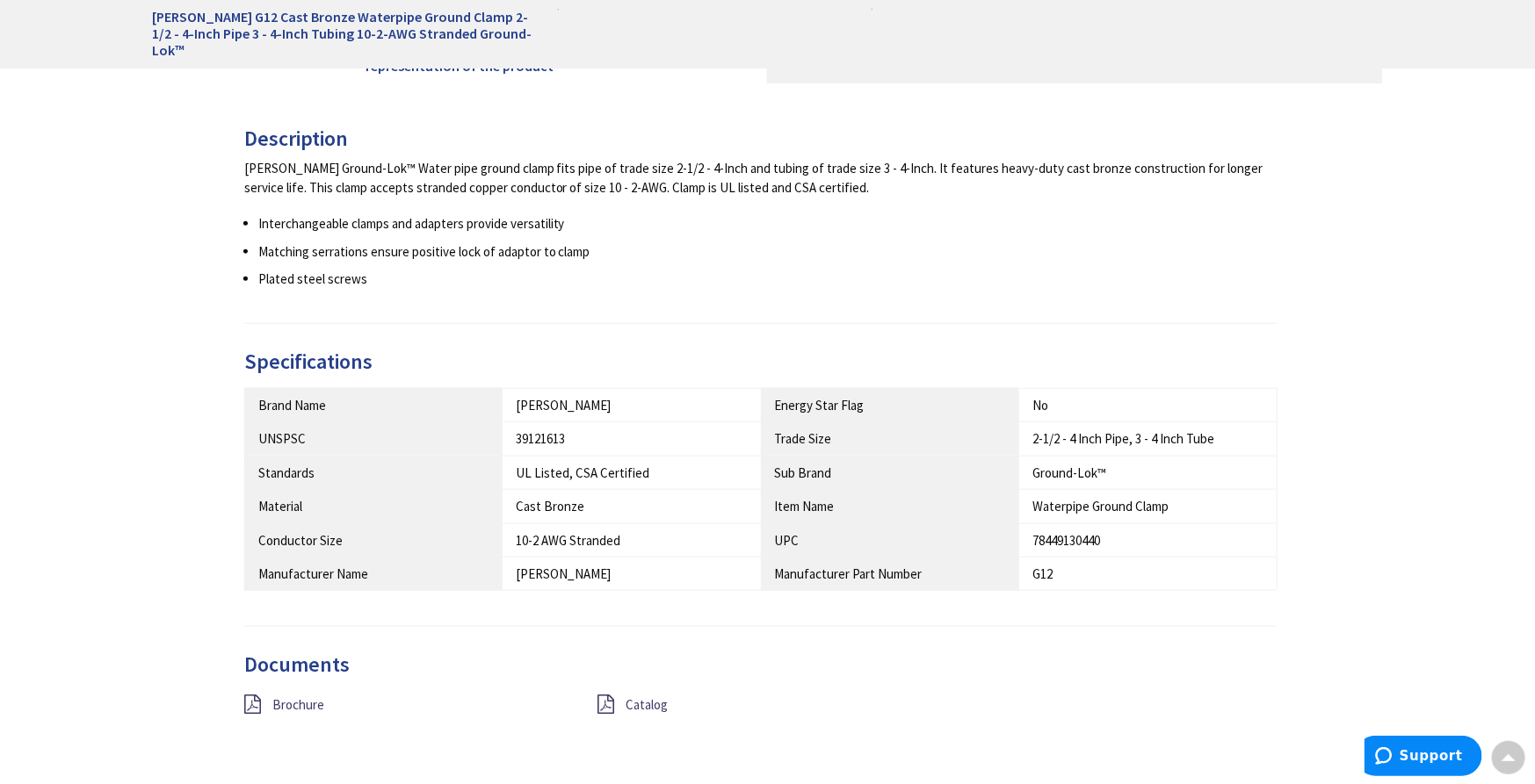
scroll to position [879, 0]
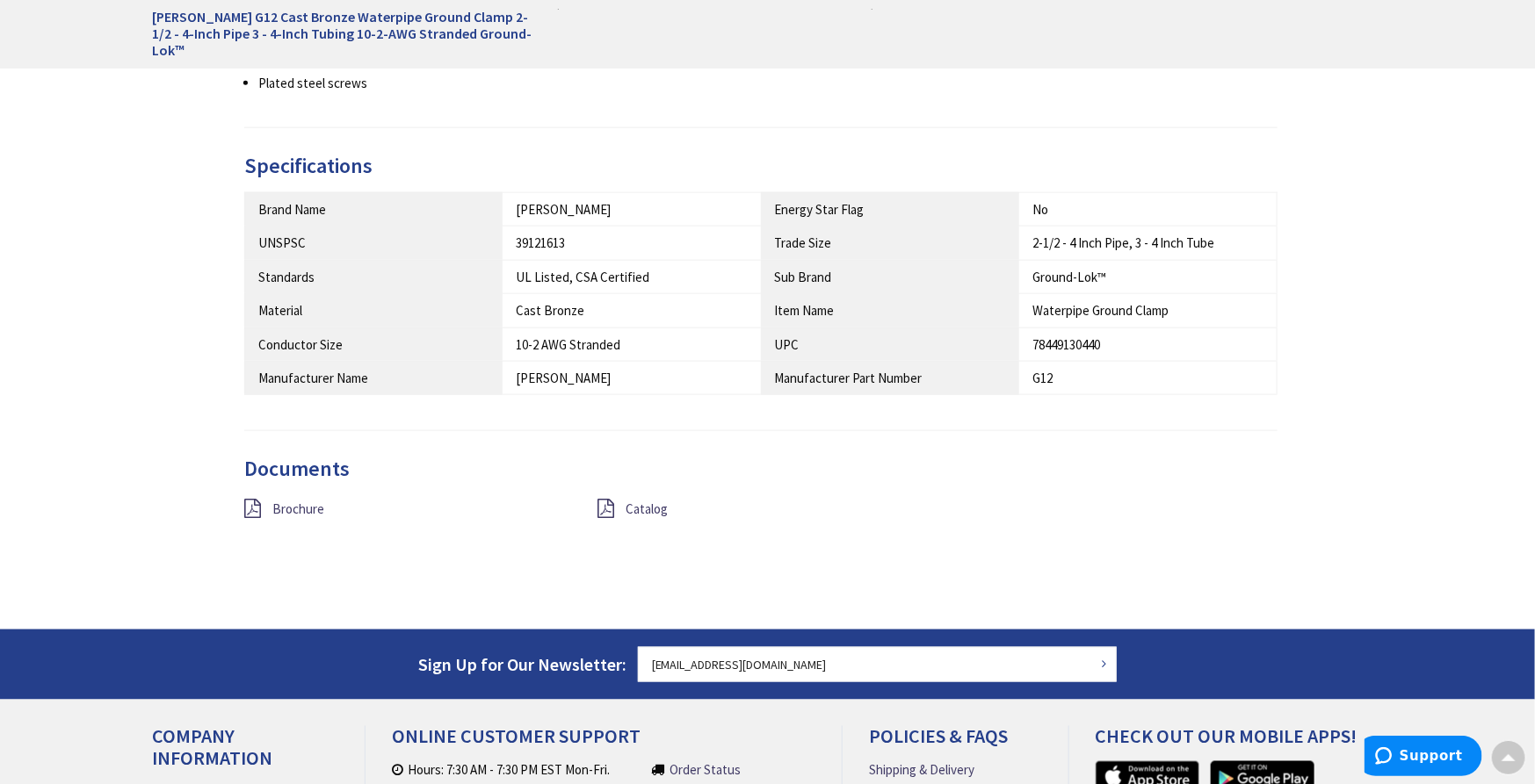
click at [649, 492] on div "Documents Brochure Catalog" at bounding box center [761, 511] width 1034 height 106
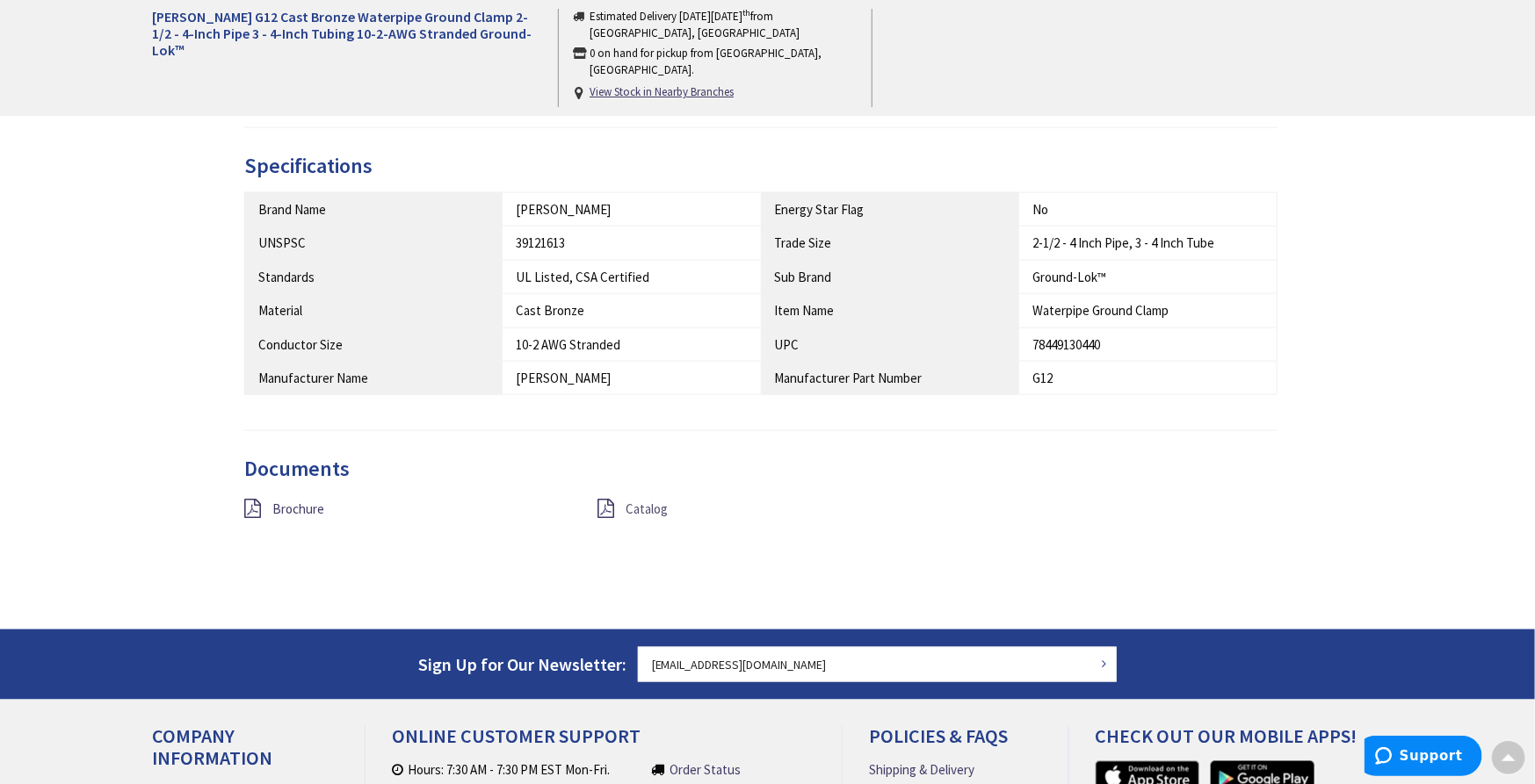
click at [647, 507] on span "Catalog" at bounding box center [646, 509] width 42 height 17
click at [296, 507] on span "Brochure" at bounding box center [298, 509] width 52 height 17
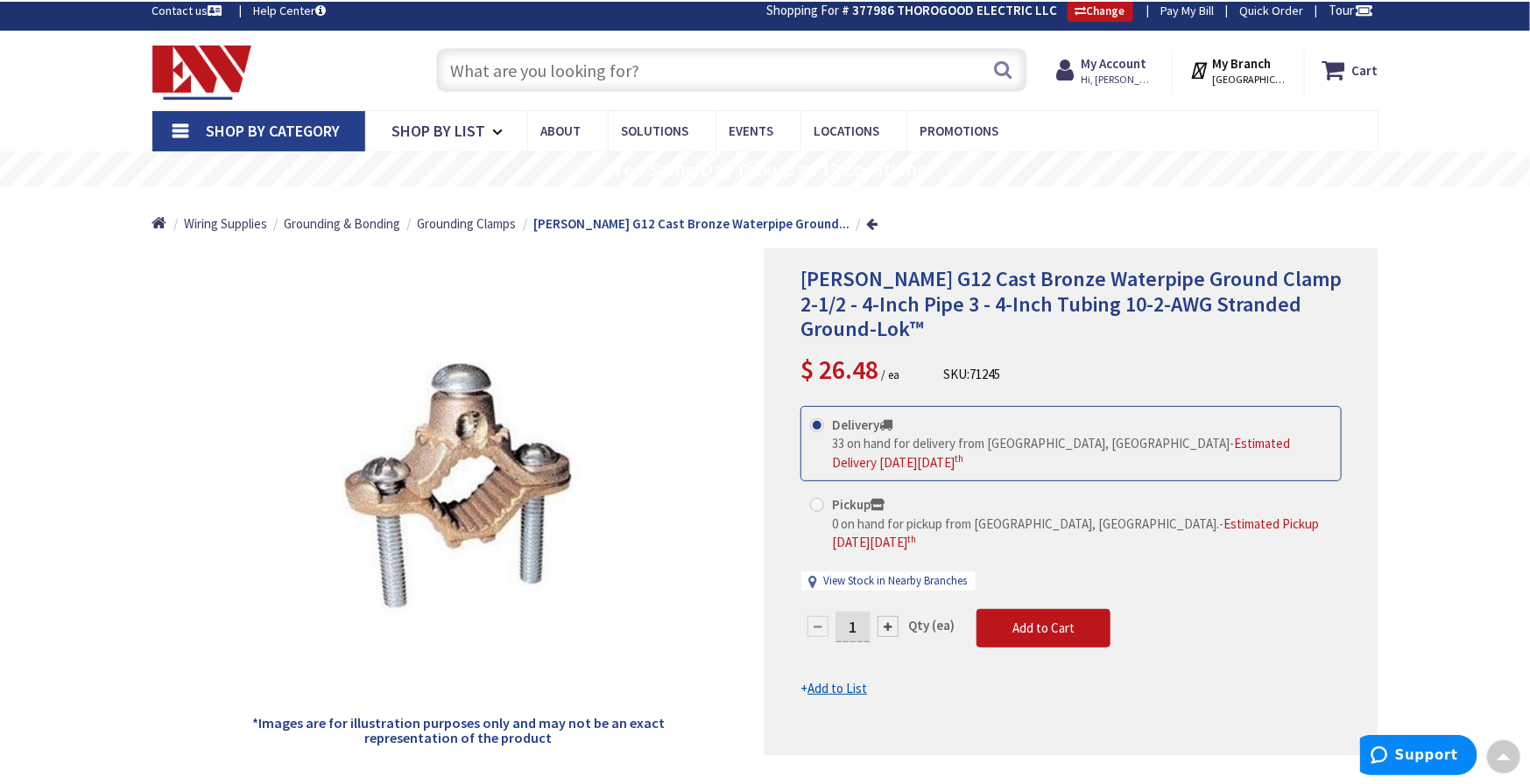
scroll to position [0, 0]
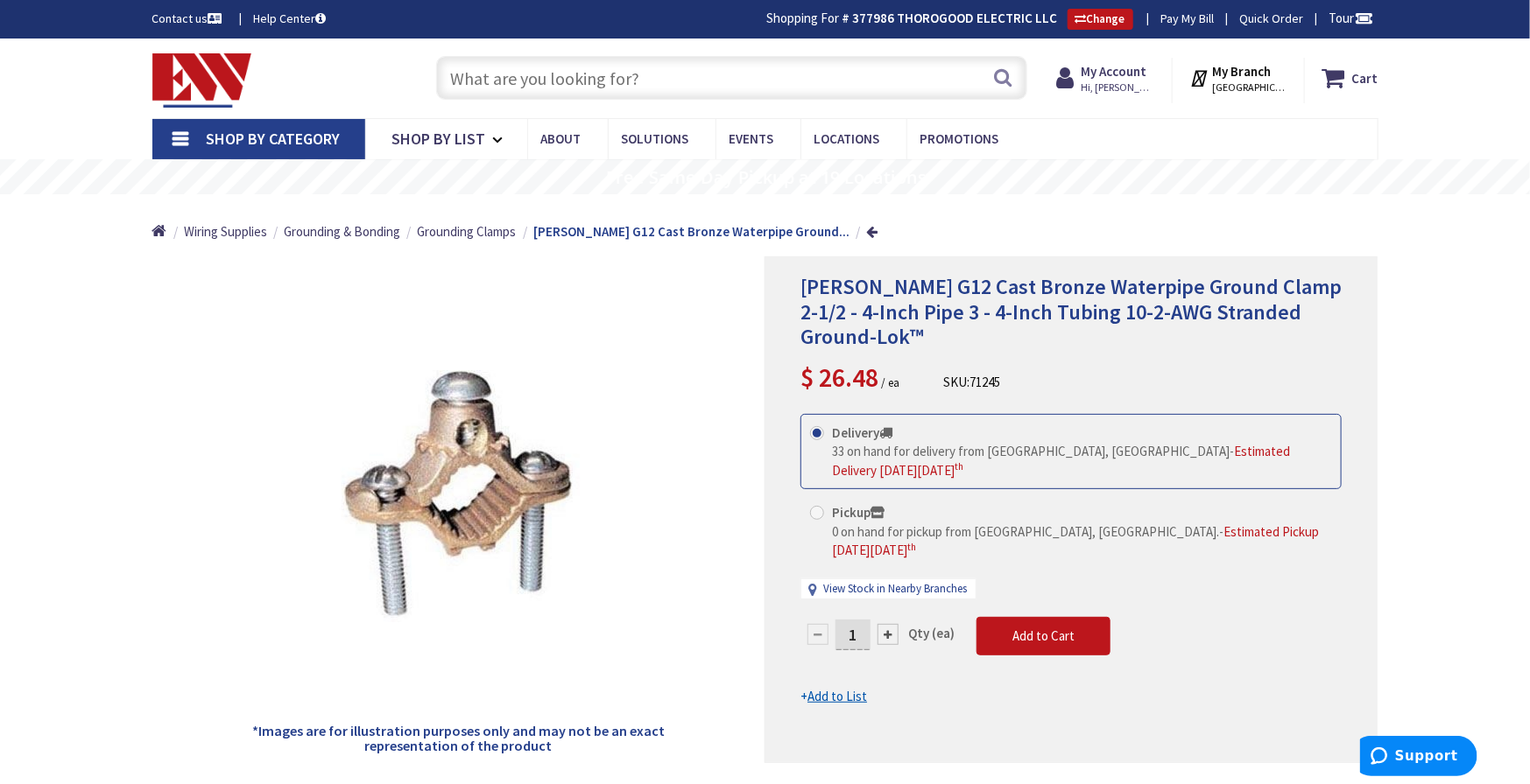
click at [581, 85] on input "text" at bounding box center [732, 78] width 591 height 44
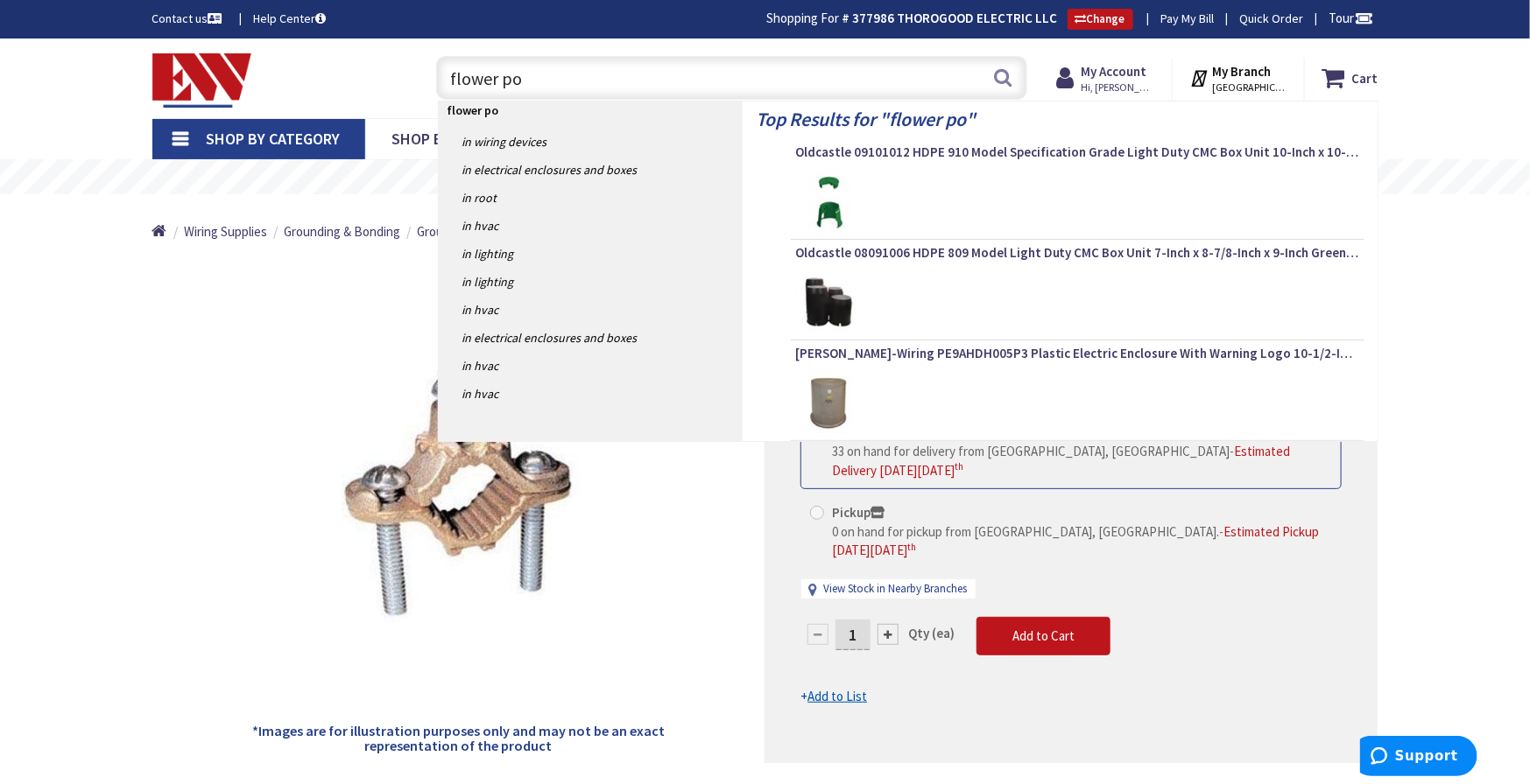
type input "flower pot"
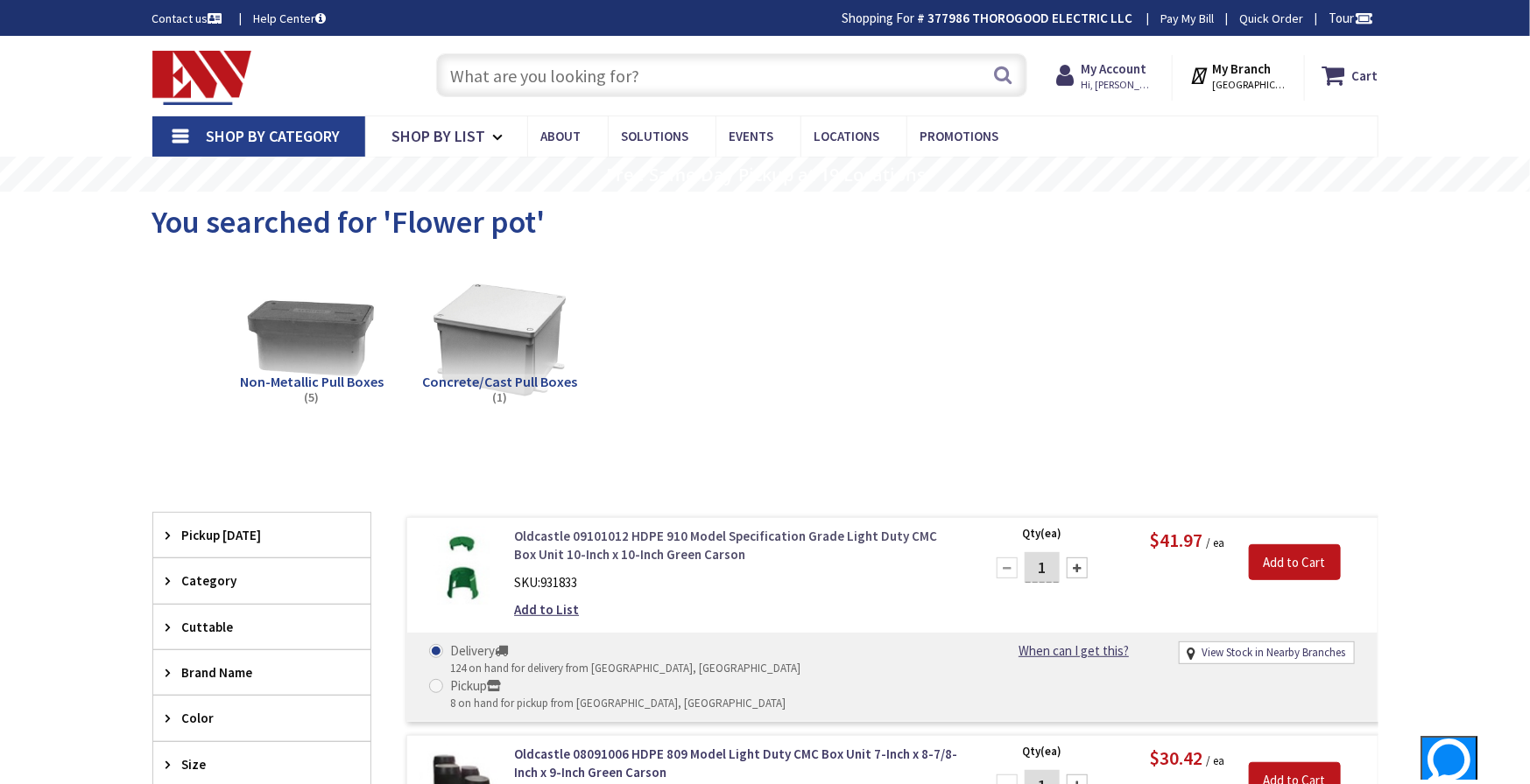
click at [570, 544] on link "Oldcastle 09101012 HDPE 910 Model Specification Grade Light Duty CMC Box Unit 1…" at bounding box center [736, 545] width 445 height 38
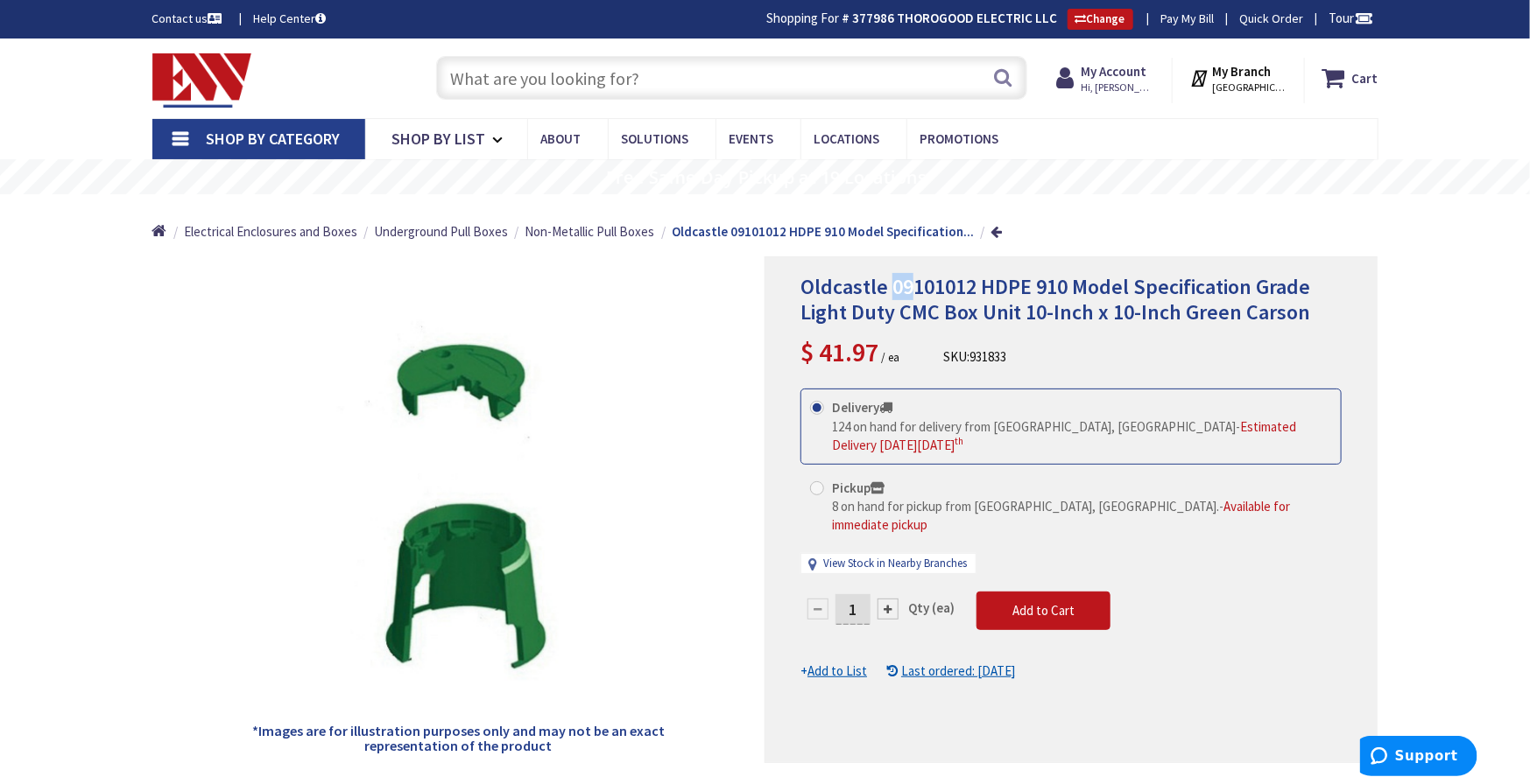
drag, startPoint x: 888, startPoint y: 282, endPoint x: 910, endPoint y: 282, distance: 22.0
click at [910, 282] on span "Oldcastle 09101012 HDPE 910 Model Specification Grade Light Duty CMC Box Unit 1…" at bounding box center [1055, 299] width 509 height 53
click at [797, 281] on div "Oldcastle 09101012 HDPE 910 Model Specification Grade Light Duty CMC Box Unit 1…" at bounding box center [1072, 510] width 613 height 507
drag, startPoint x: 800, startPoint y: 281, endPoint x: 971, endPoint y: 281, distance: 171.0
click at [972, 280] on span "Oldcastle 09101012 HDPE 910 Model Specification Grade Light Duty CMC Box Unit 1…" at bounding box center [1055, 299] width 509 height 53
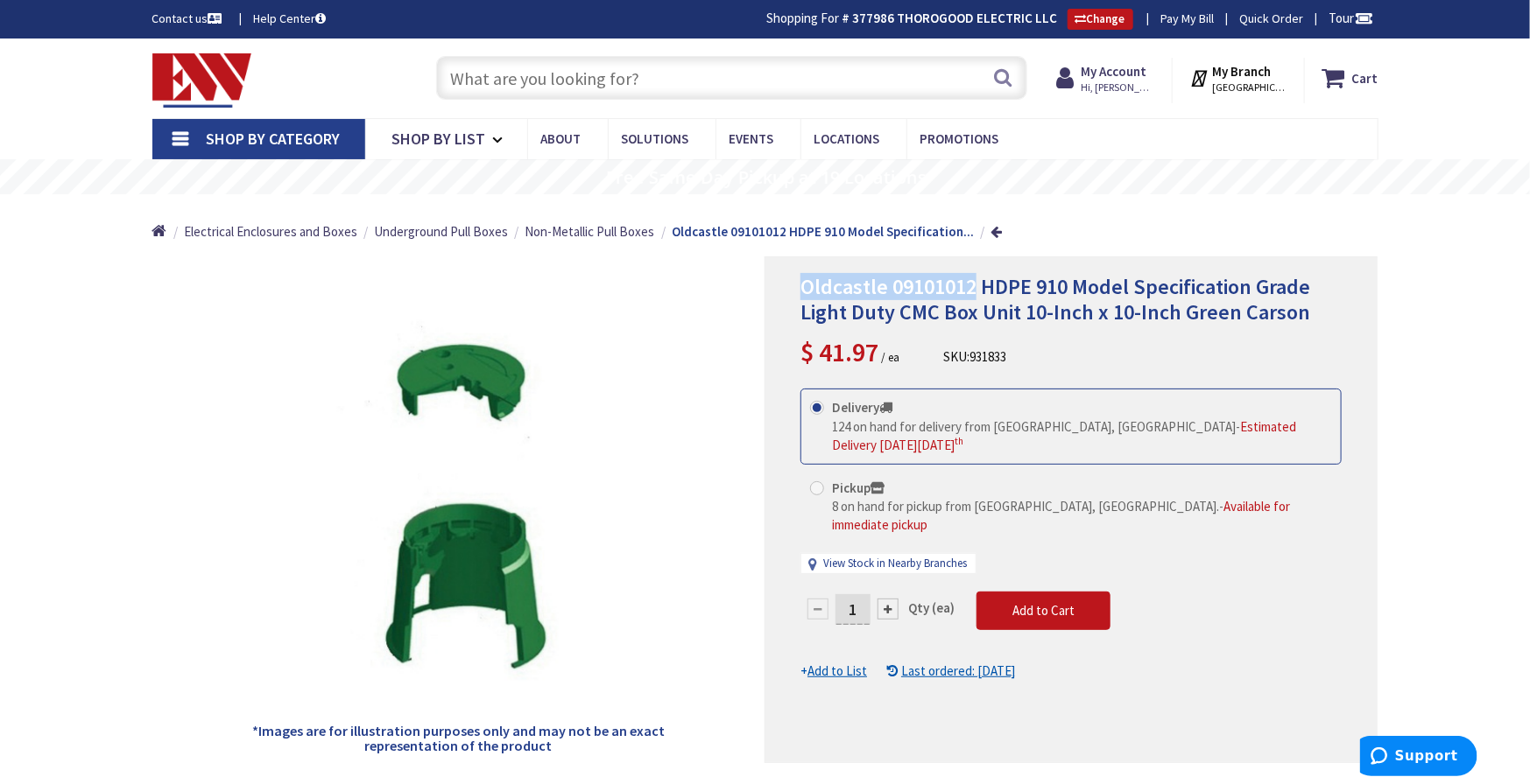
copy span "Oldcastle 09101012"
